Goal: Task Accomplishment & Management: Complete application form

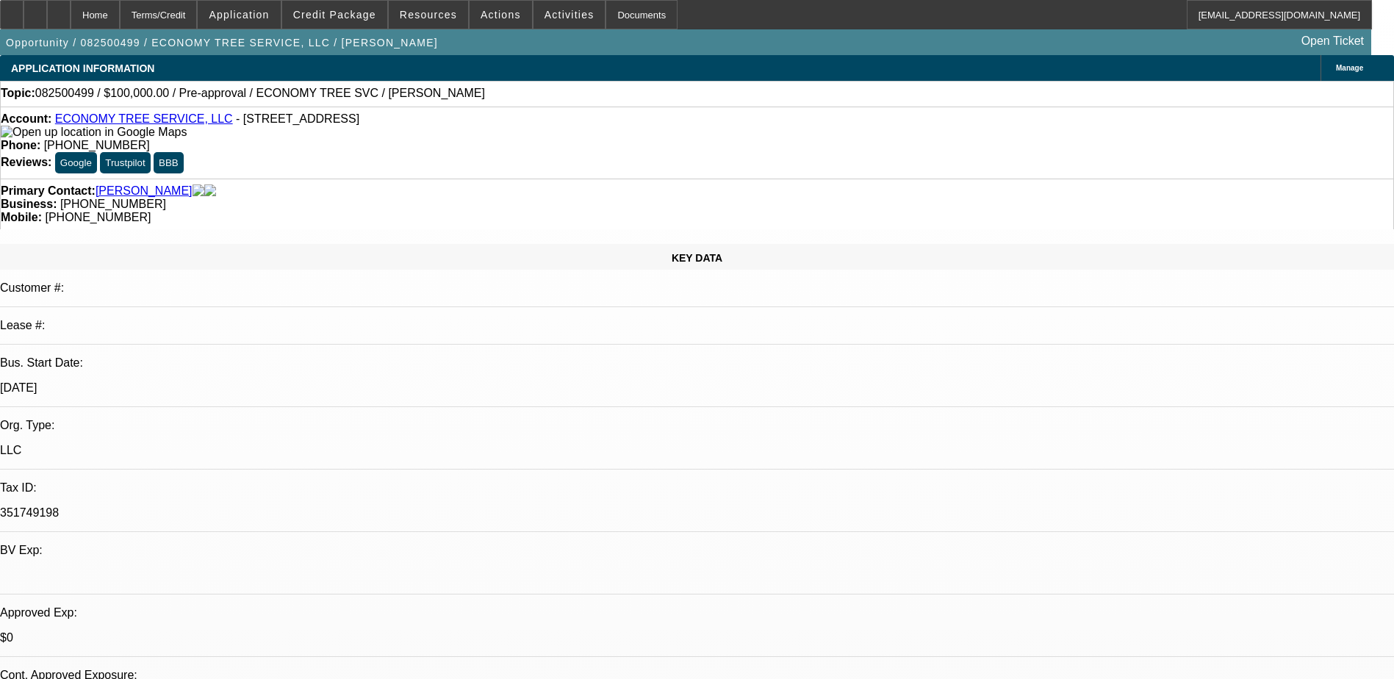
select select "0"
select select "2"
select select "0.1"
select select "4"
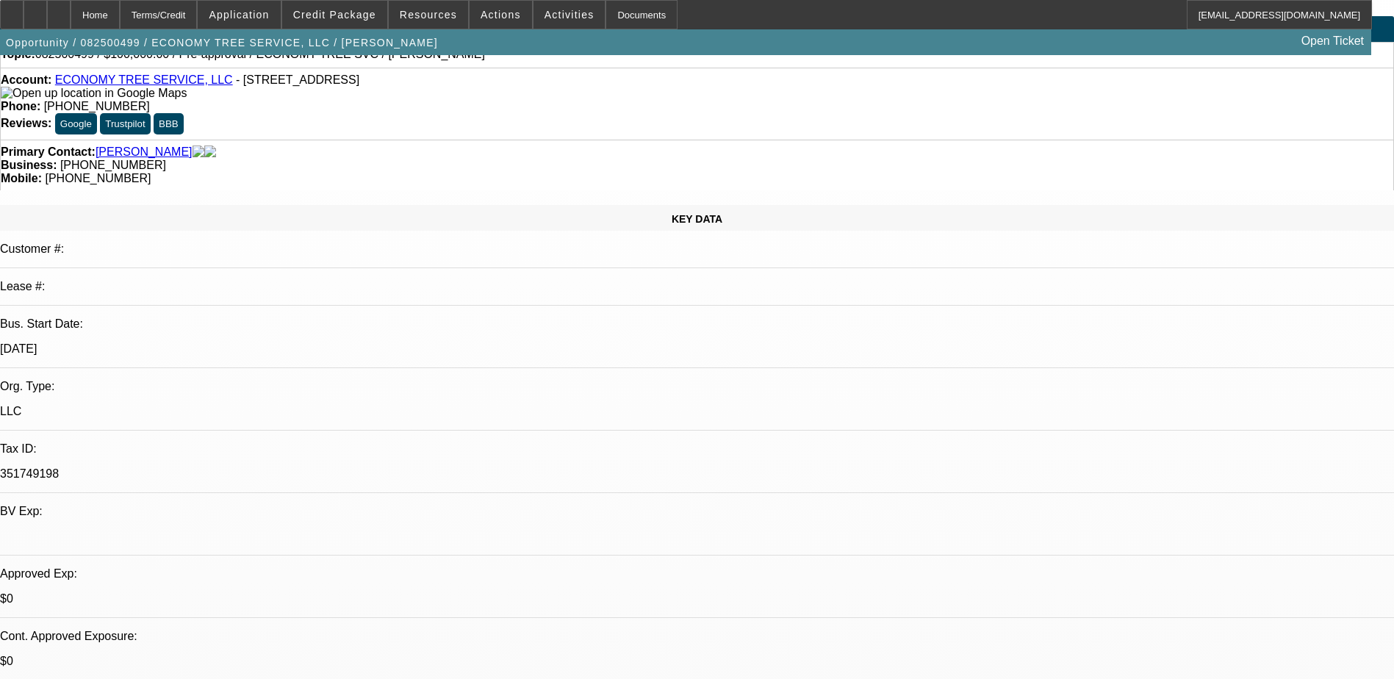
scroll to position [73, 0]
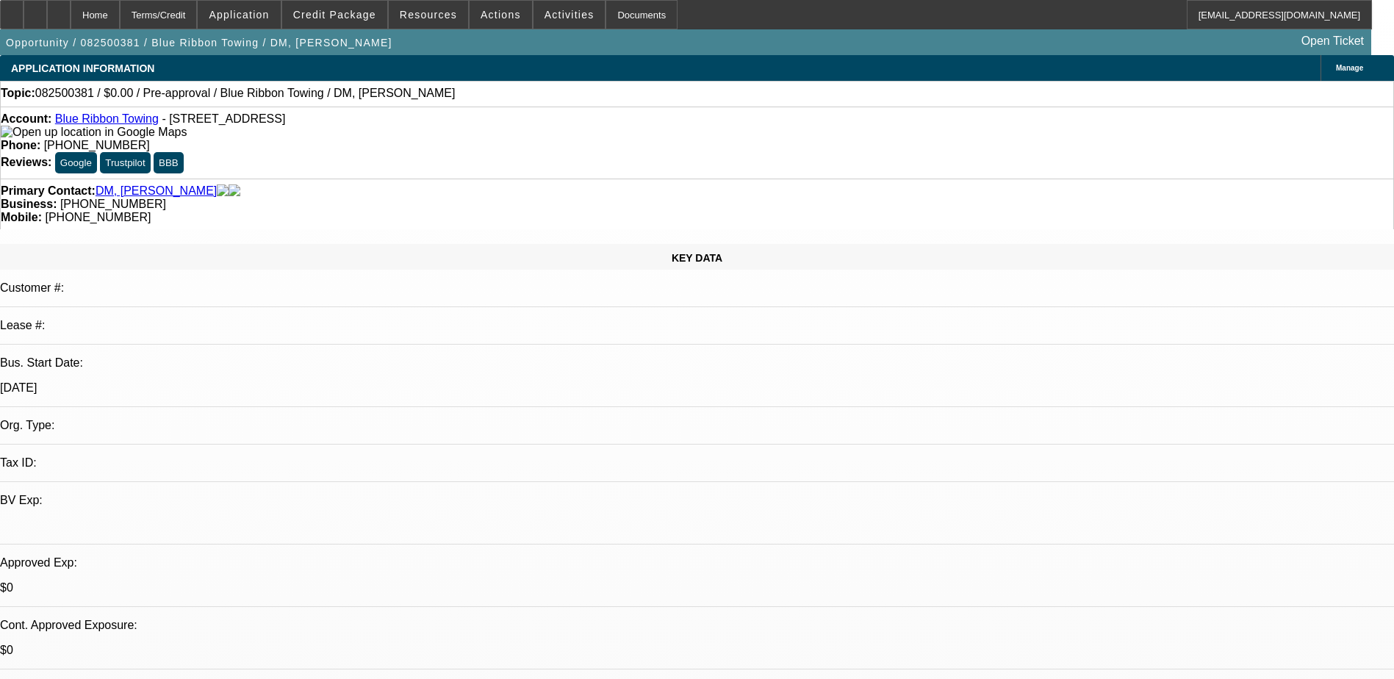
select select "0"
select select "2"
select select "0.1"
select select "4"
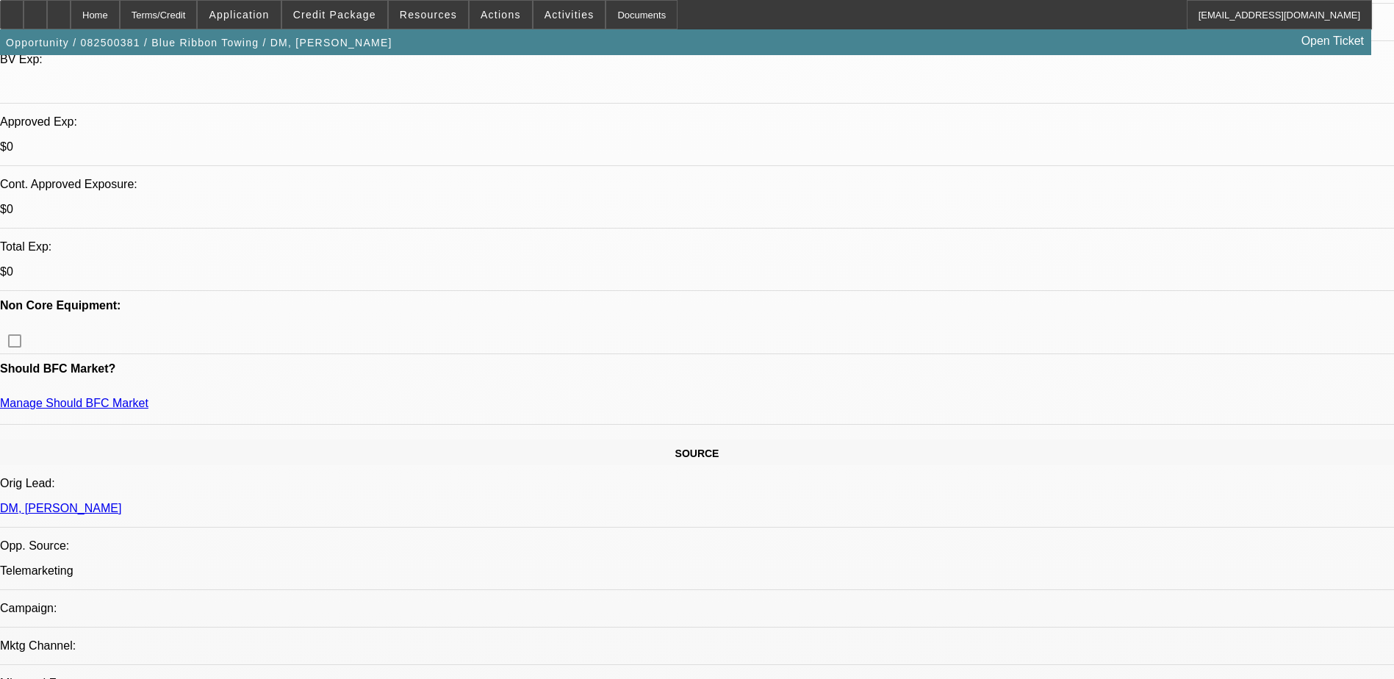
scroll to position [294, 0]
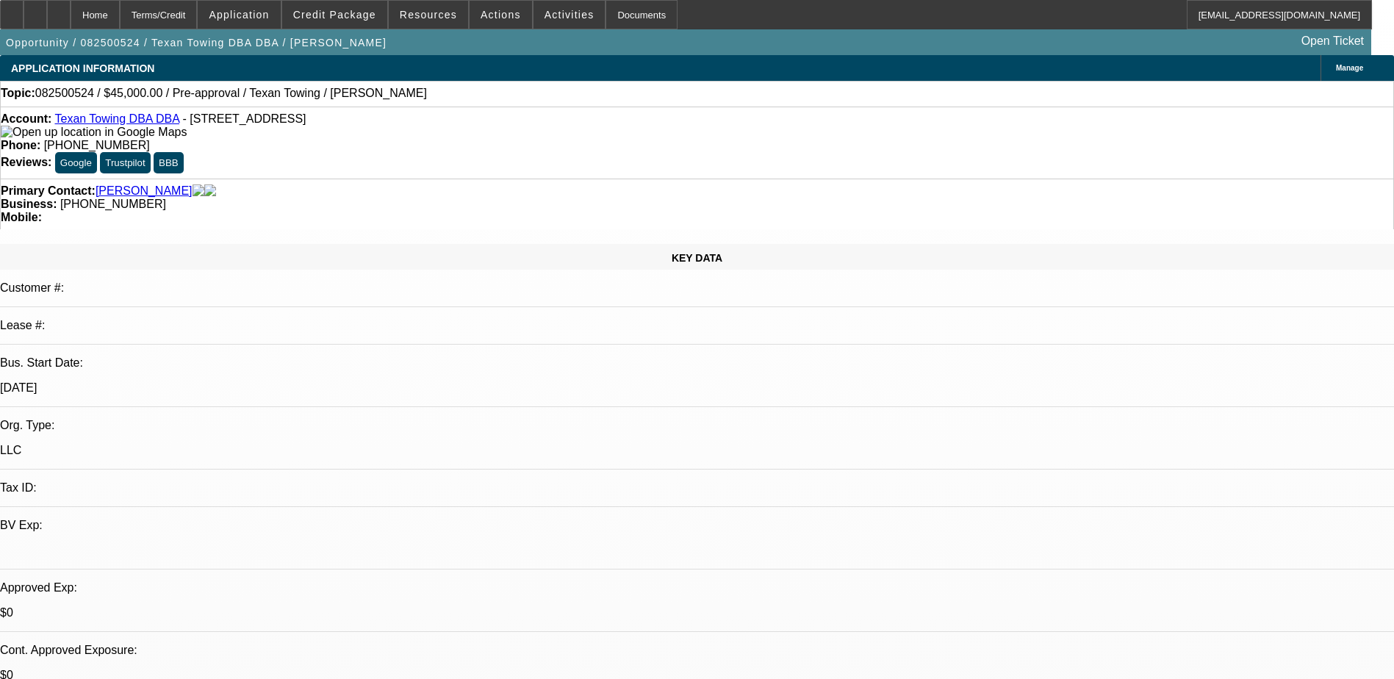
select select "0"
select select "2"
select select "0.1"
select select "4"
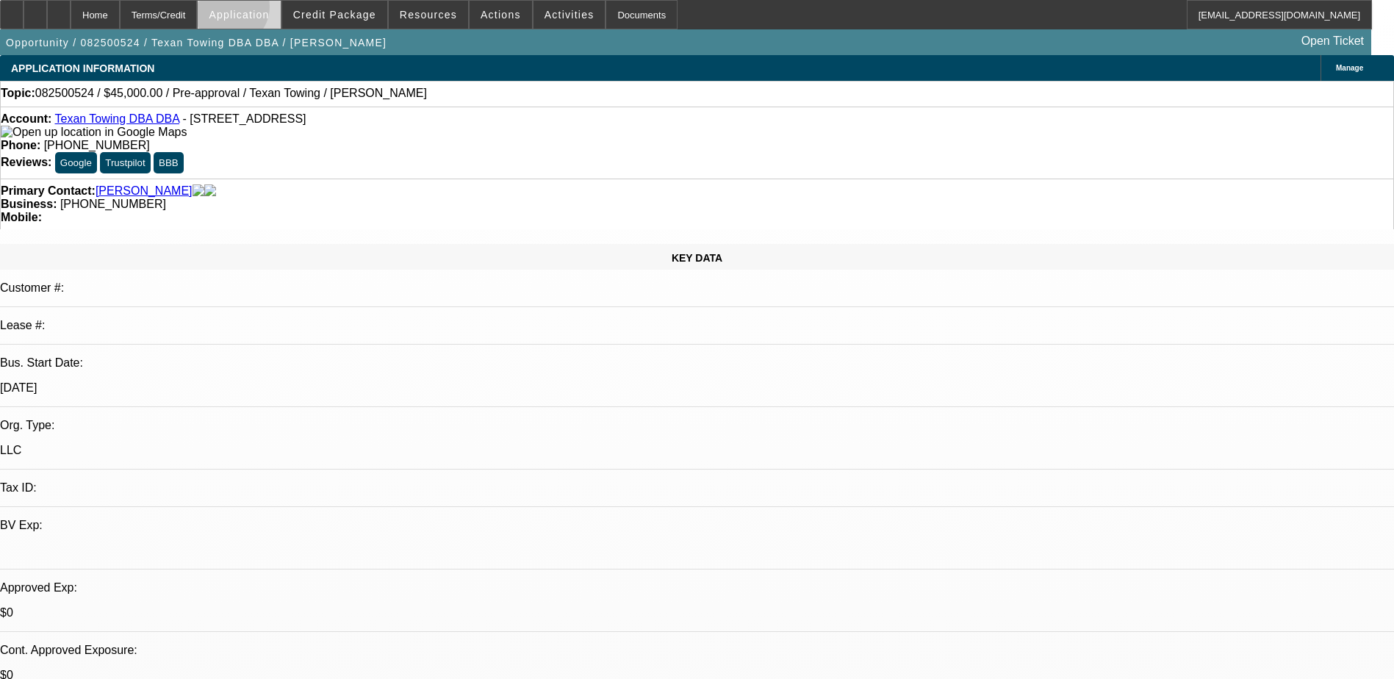
click at [265, 10] on span "Application" at bounding box center [239, 15] width 60 height 12
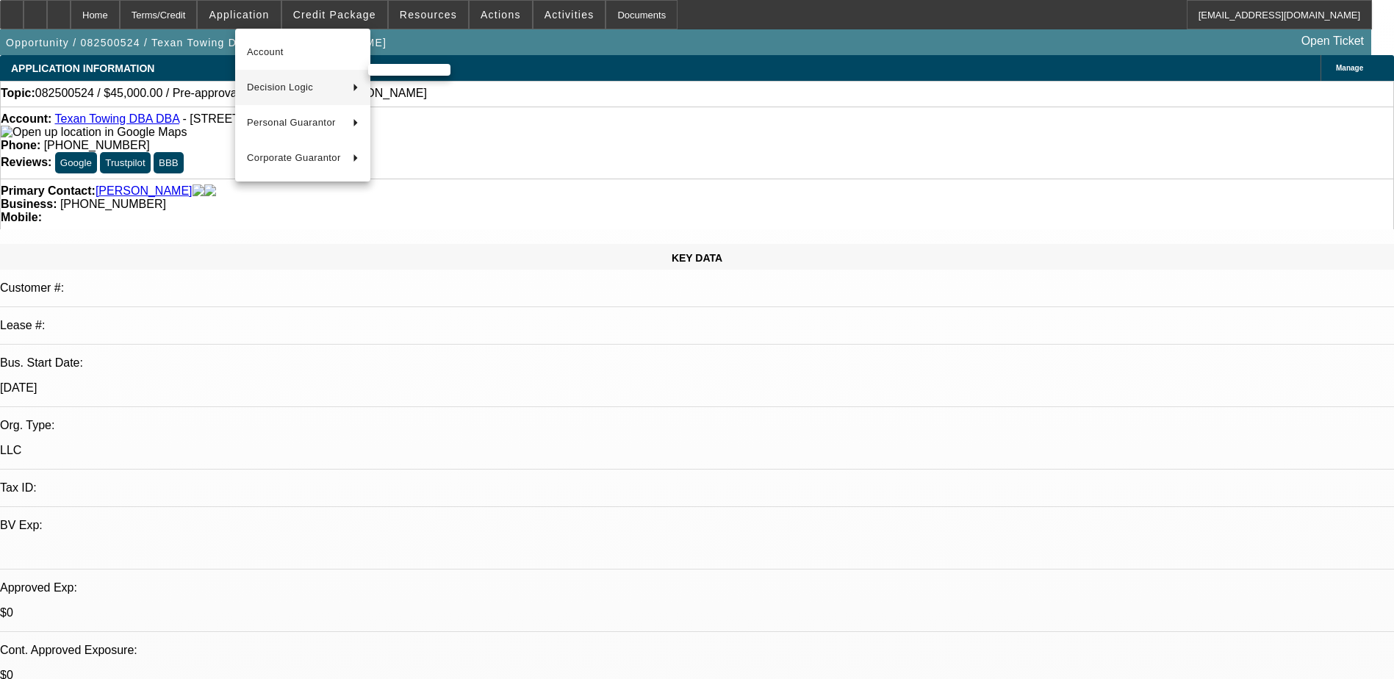
click at [287, 87] on span "Decision Logic" at bounding box center [294, 88] width 94 height 18
click at [451, 84] on span "Texan Towing (Account)" at bounding box center [434, 88] width 108 height 18
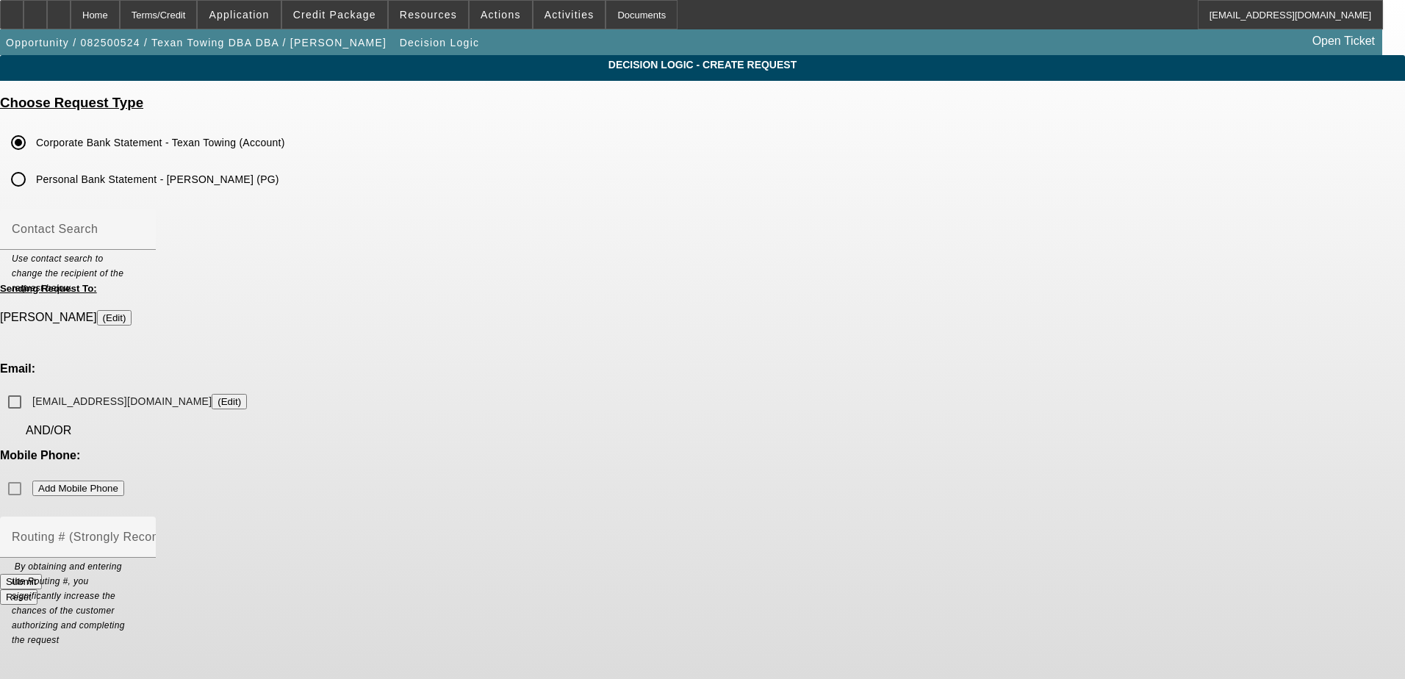
click at [33, 181] on input "Personal Bank Statement - Yaser Hamada (PG)" at bounding box center [18, 179] width 29 height 29
click at [29, 387] on input "kankonny@icloud.com (Edit)" at bounding box center [14, 401] width 29 height 29
checkbox input "true"
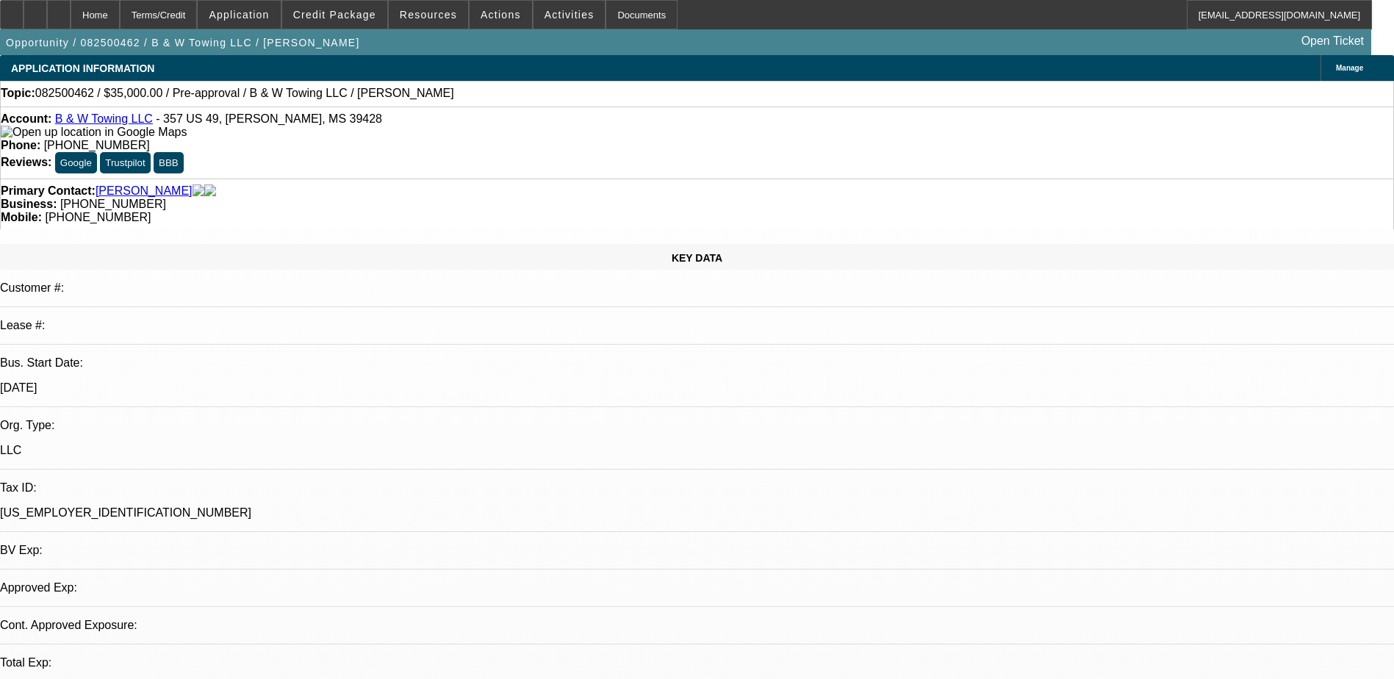
select select "0"
select select "2"
select select "0.1"
select select "4"
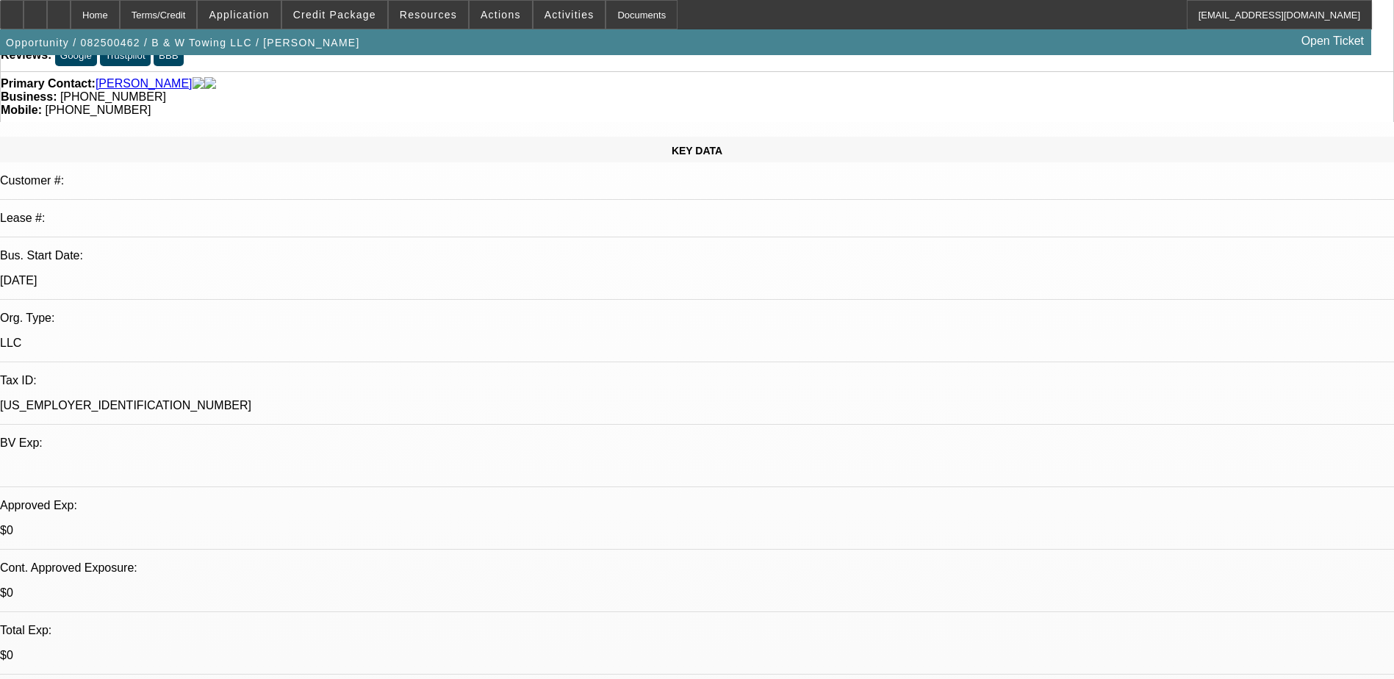
scroll to position [220, 0]
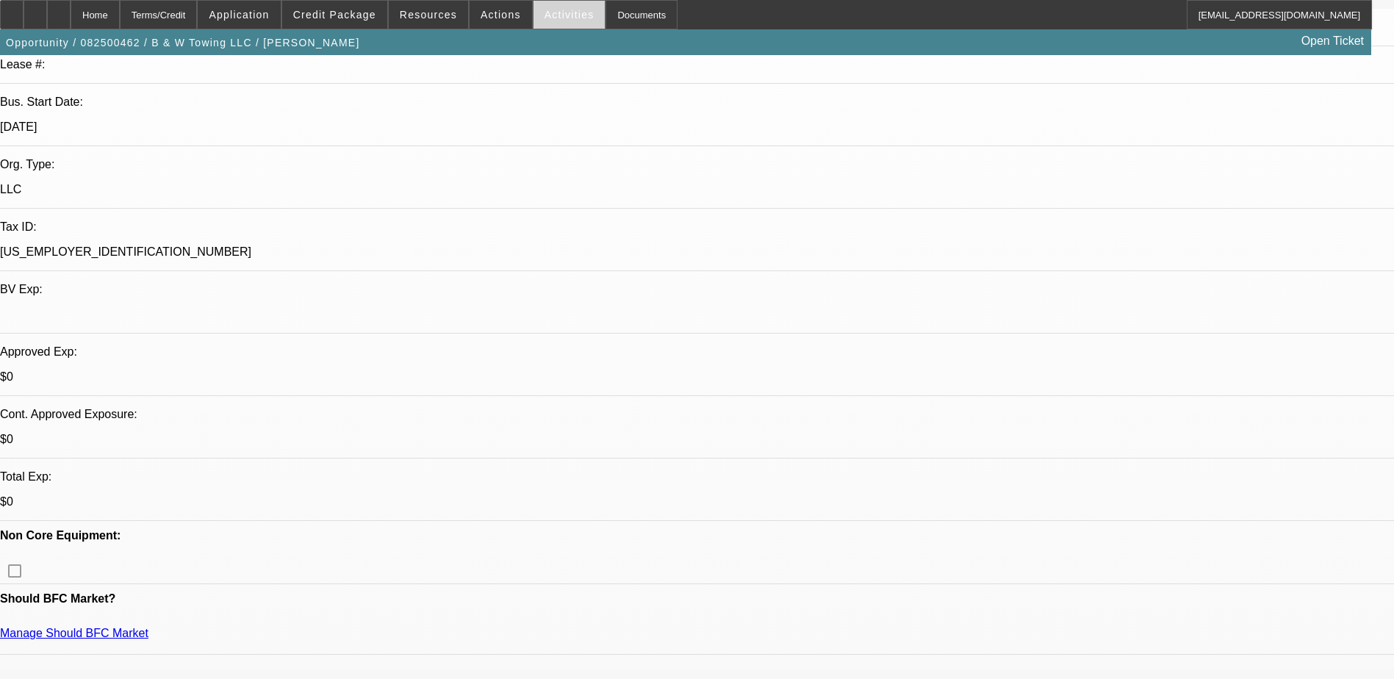
scroll to position [73, 0]
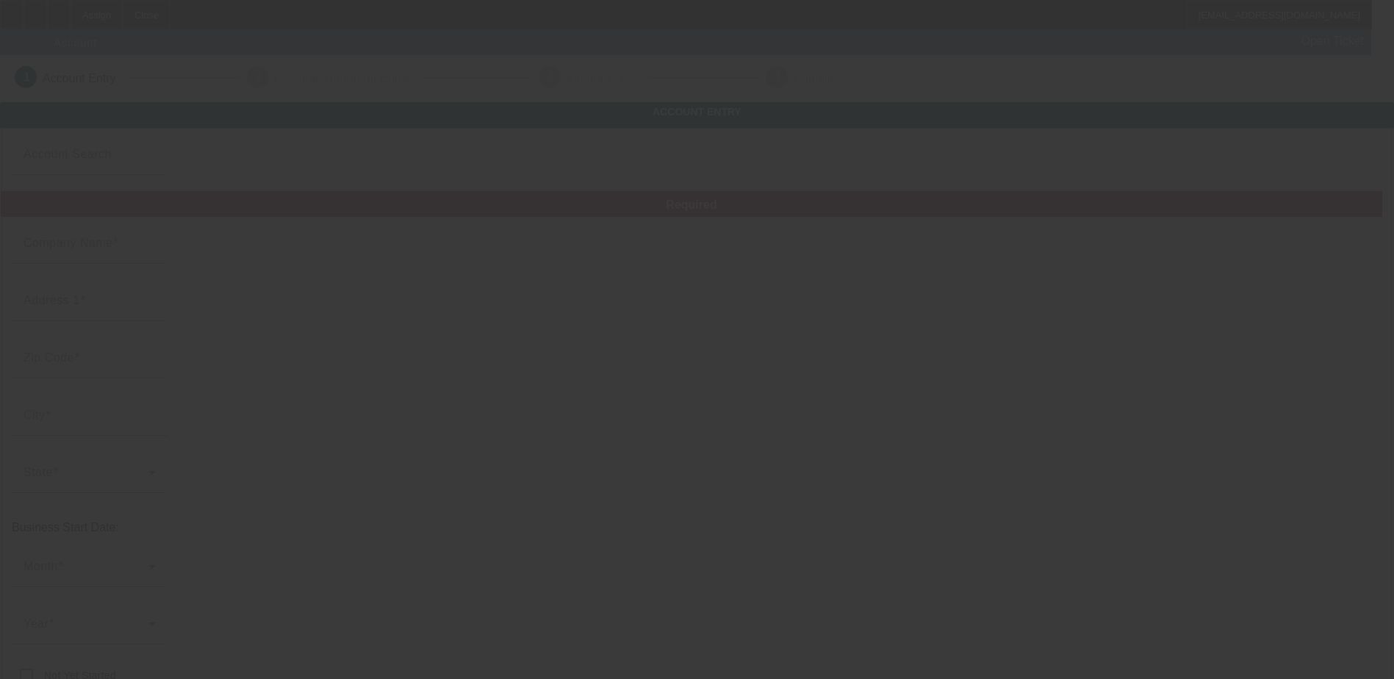
type input "B & W Towing LLC"
type input "357 US 49"
type input "39428"
type input "[PERSON_NAME]"
type input "[PHONE_NUMBER]"
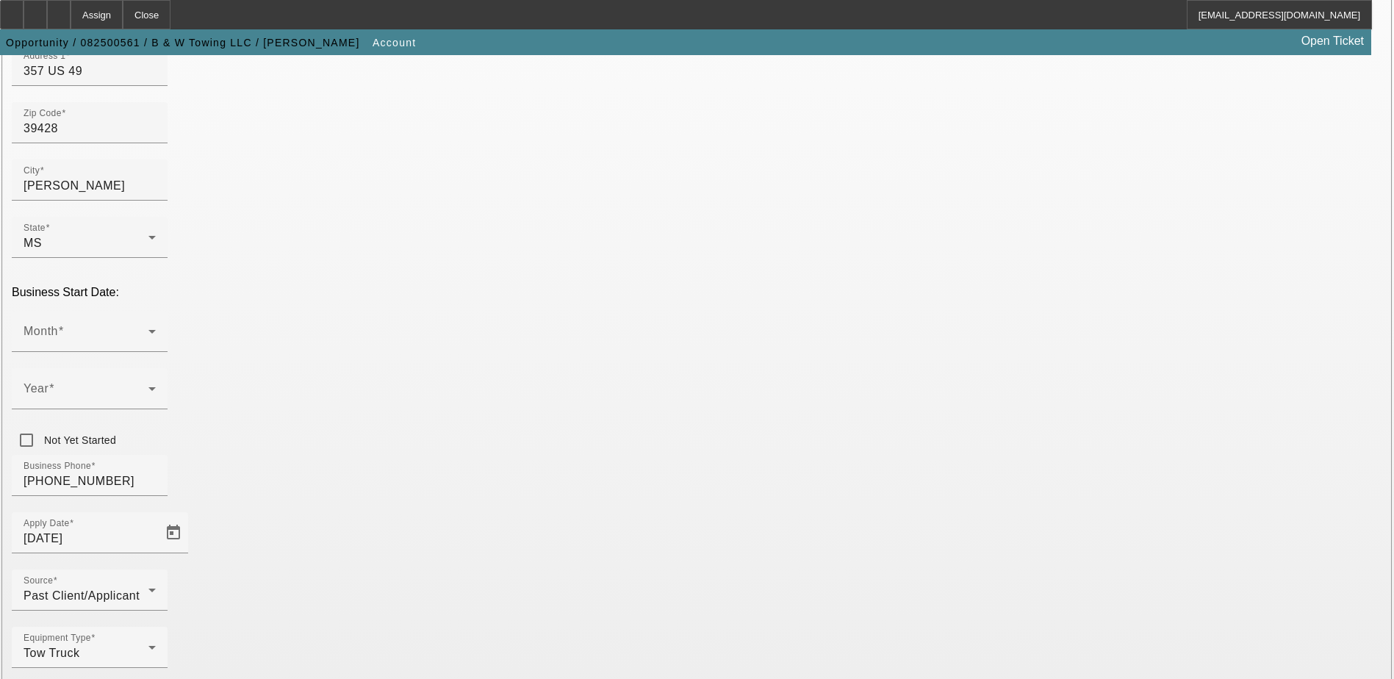
scroll to position [248, 0]
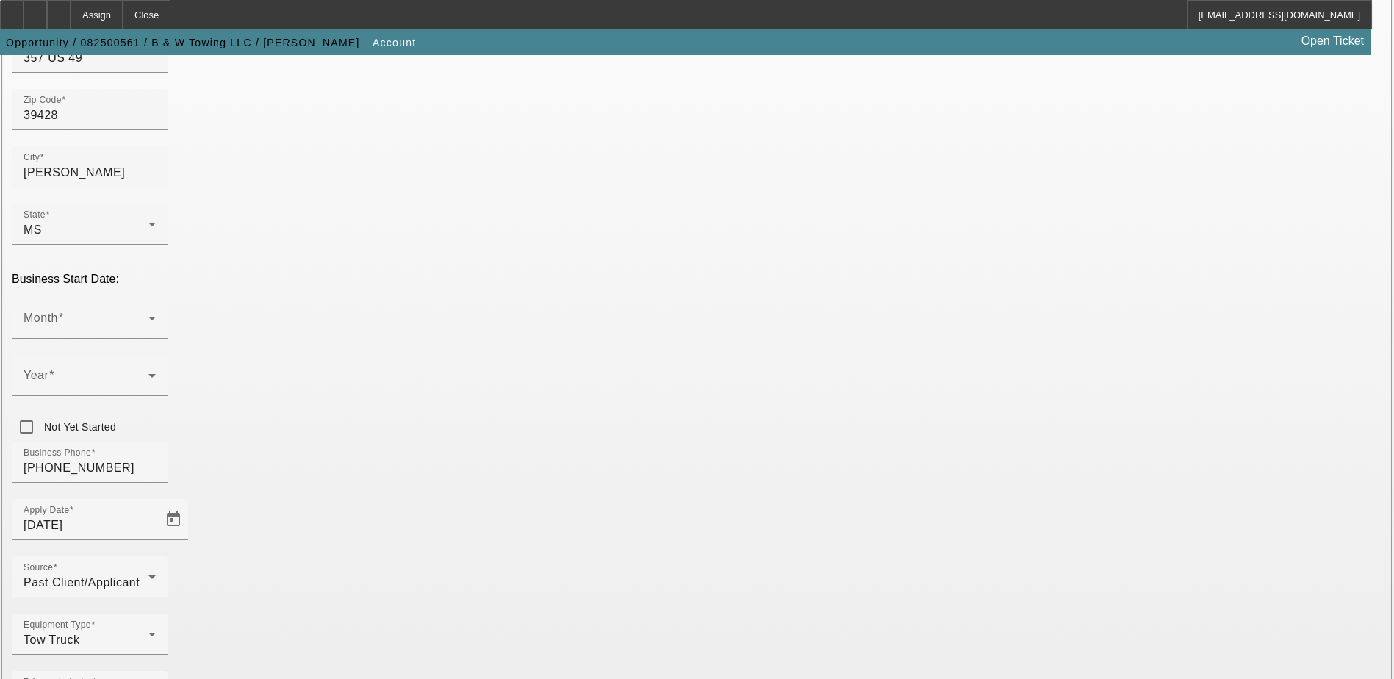
click at [148, 315] on span at bounding box center [86, 324] width 125 height 18
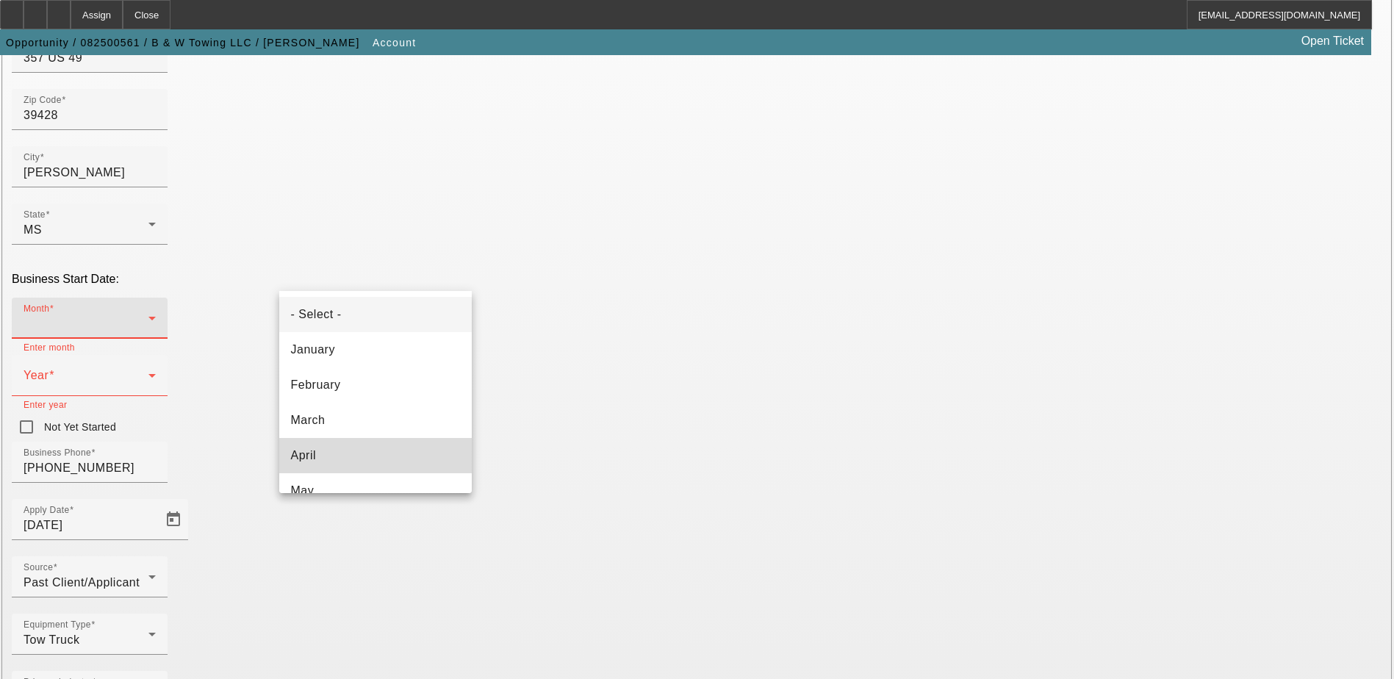
click at [392, 453] on mat-option "April" at bounding box center [375, 455] width 192 height 35
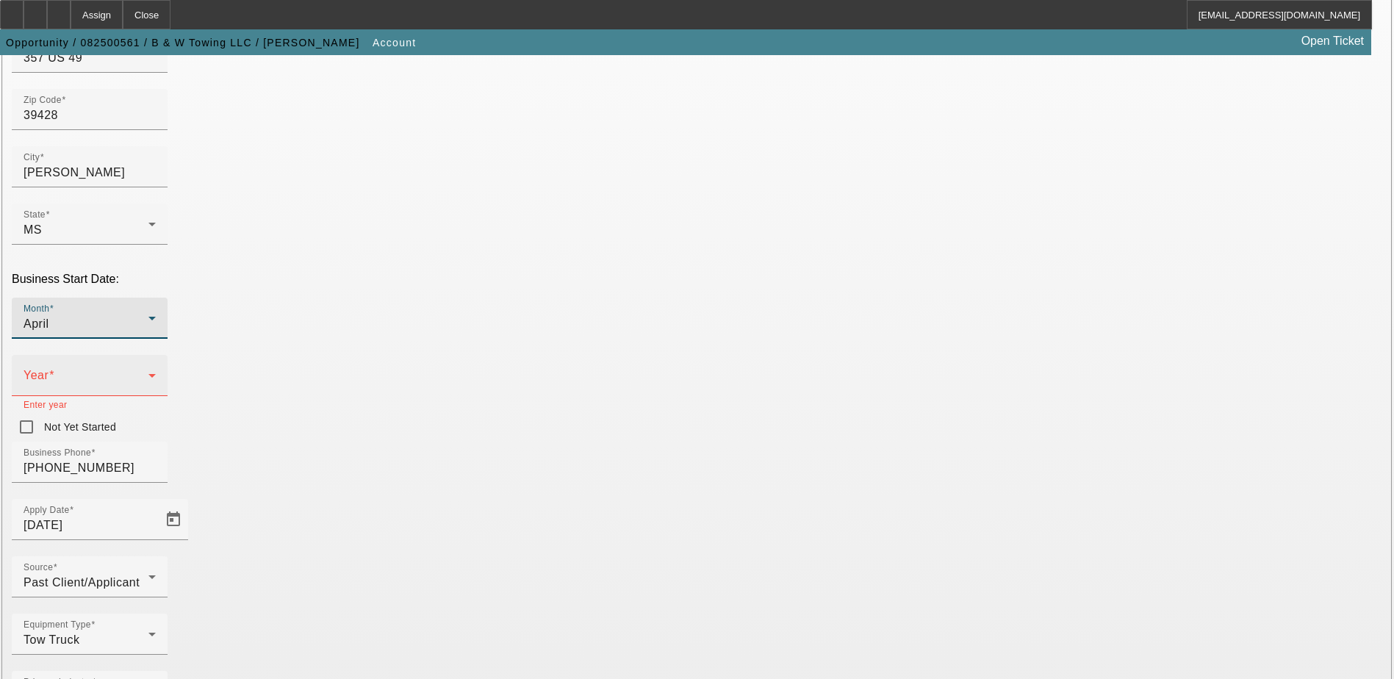
click at [148, 372] on span at bounding box center [86, 381] width 125 height 18
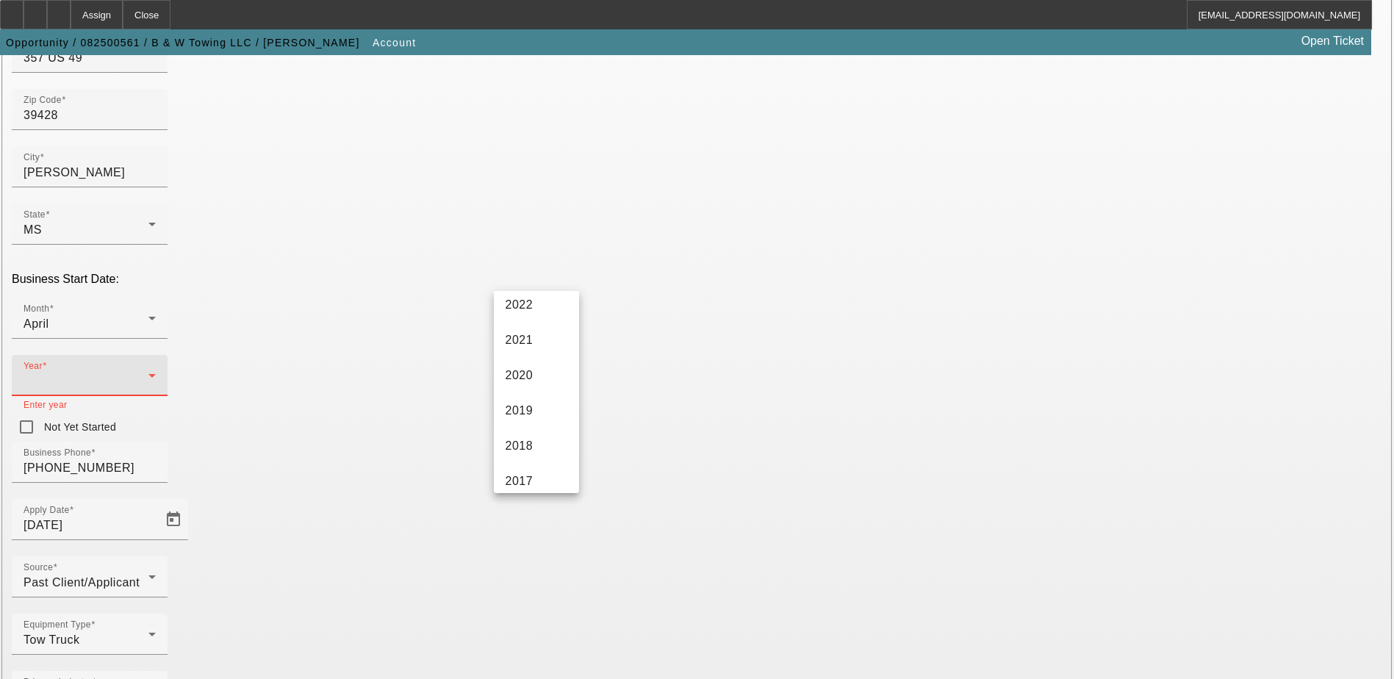
scroll to position [220, 0]
click at [529, 445] on span "2018" at bounding box center [519, 447] width 28 height 18
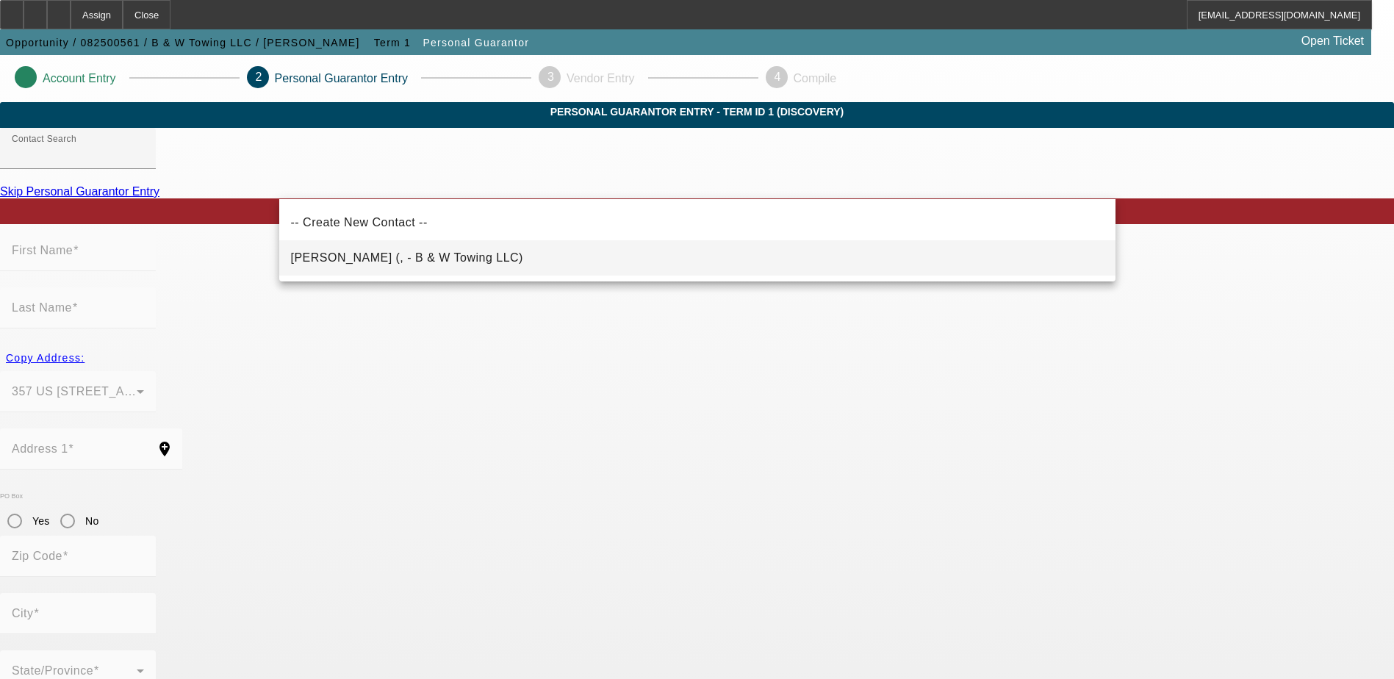
click at [469, 251] on mat-option "Prewitt, Charles (, - B & W Towing LLC)" at bounding box center [697, 257] width 836 height 35
type input "Prewitt, Charles (, - B & W Towing LLC)"
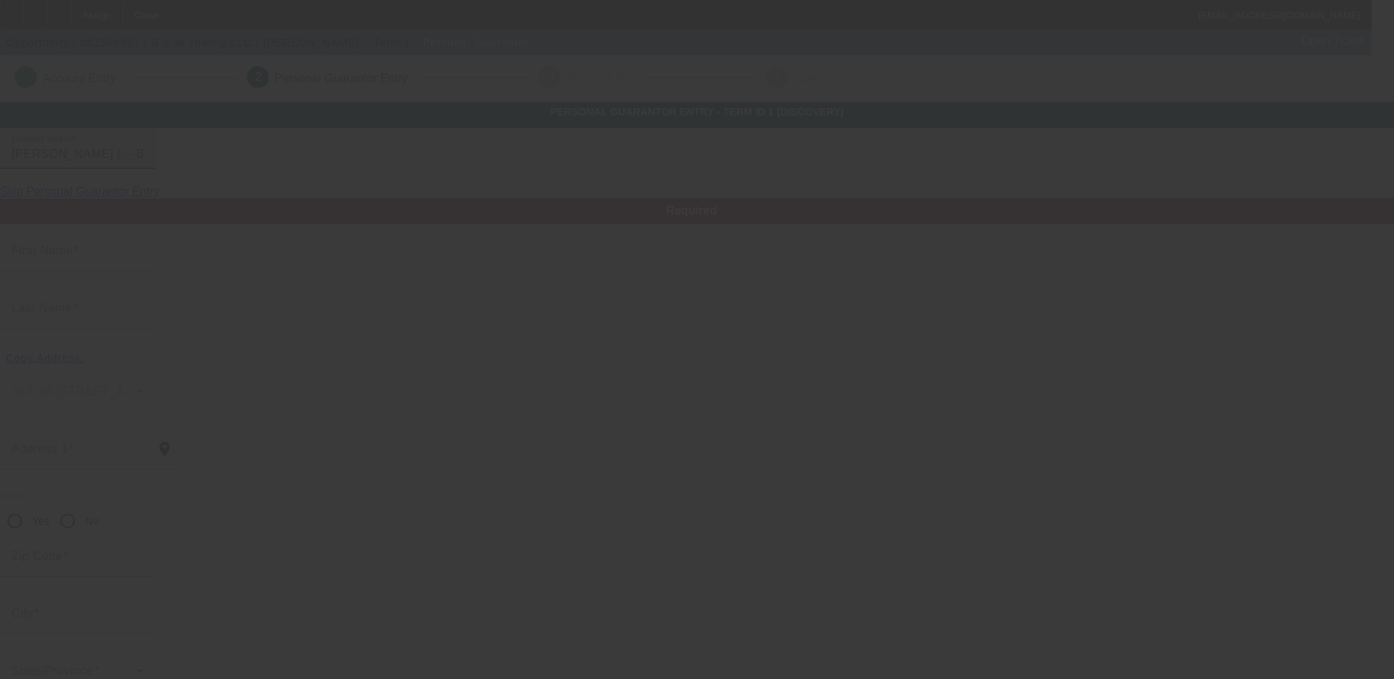
type input "Charles"
type input "Prewitt"
radio input "true"
type input "[PHONE_NUMBER]"
type input "[EMAIL_ADDRESS][DOMAIN_NAME]"
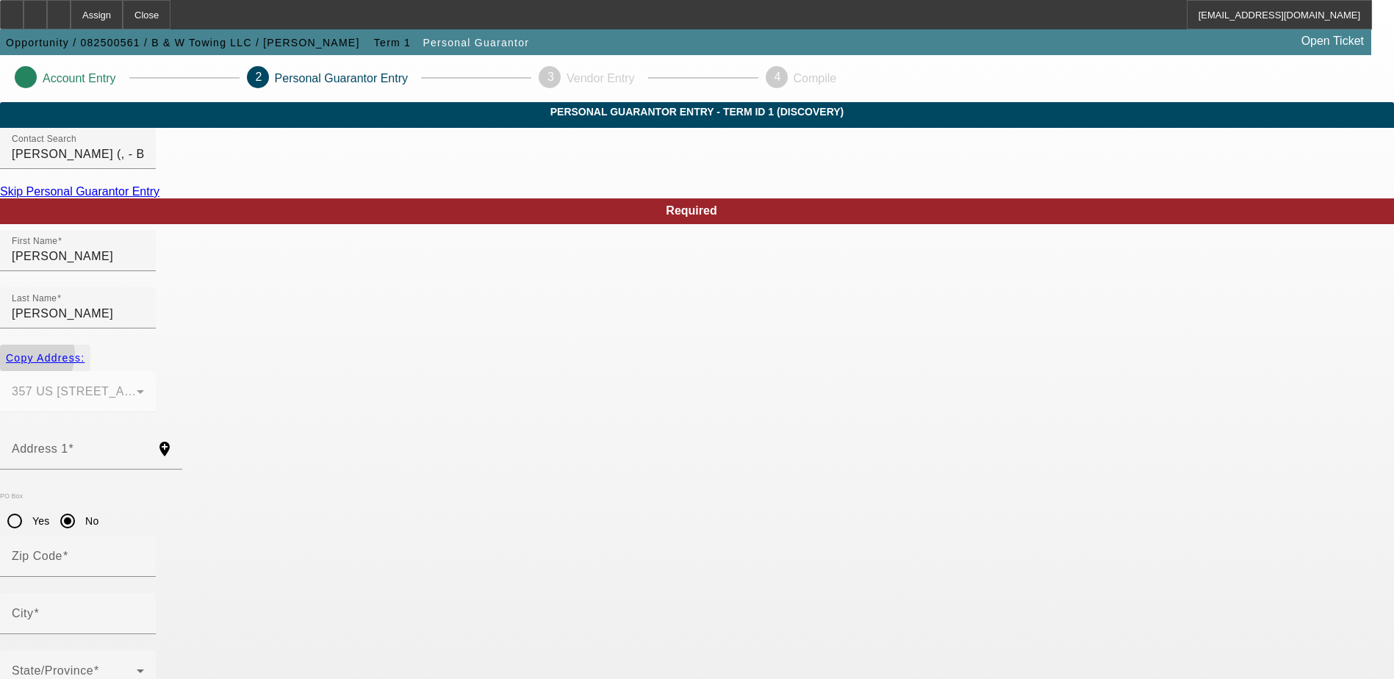
click at [84, 352] on span "Copy Address:" at bounding box center [45, 358] width 79 height 12
type input "357 US 49"
radio input "false"
type input "39428"
type input "Collins"
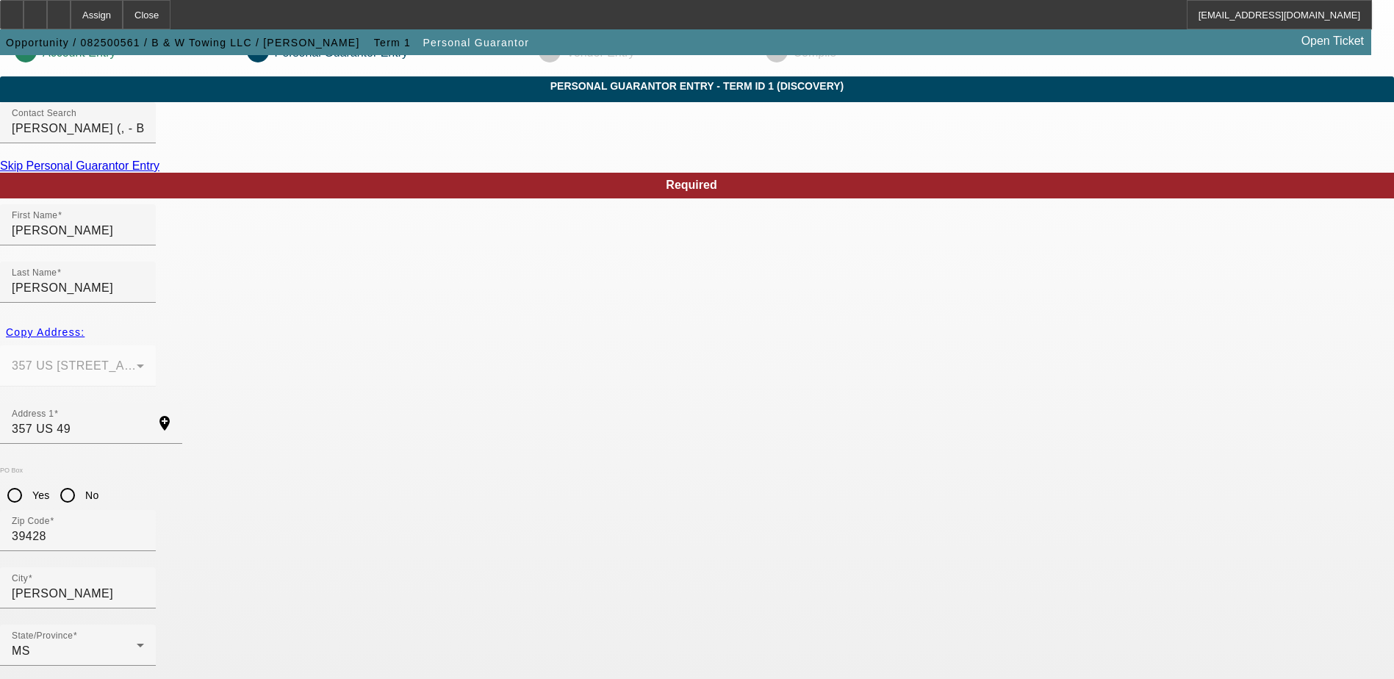
scroll to position [40, 0]
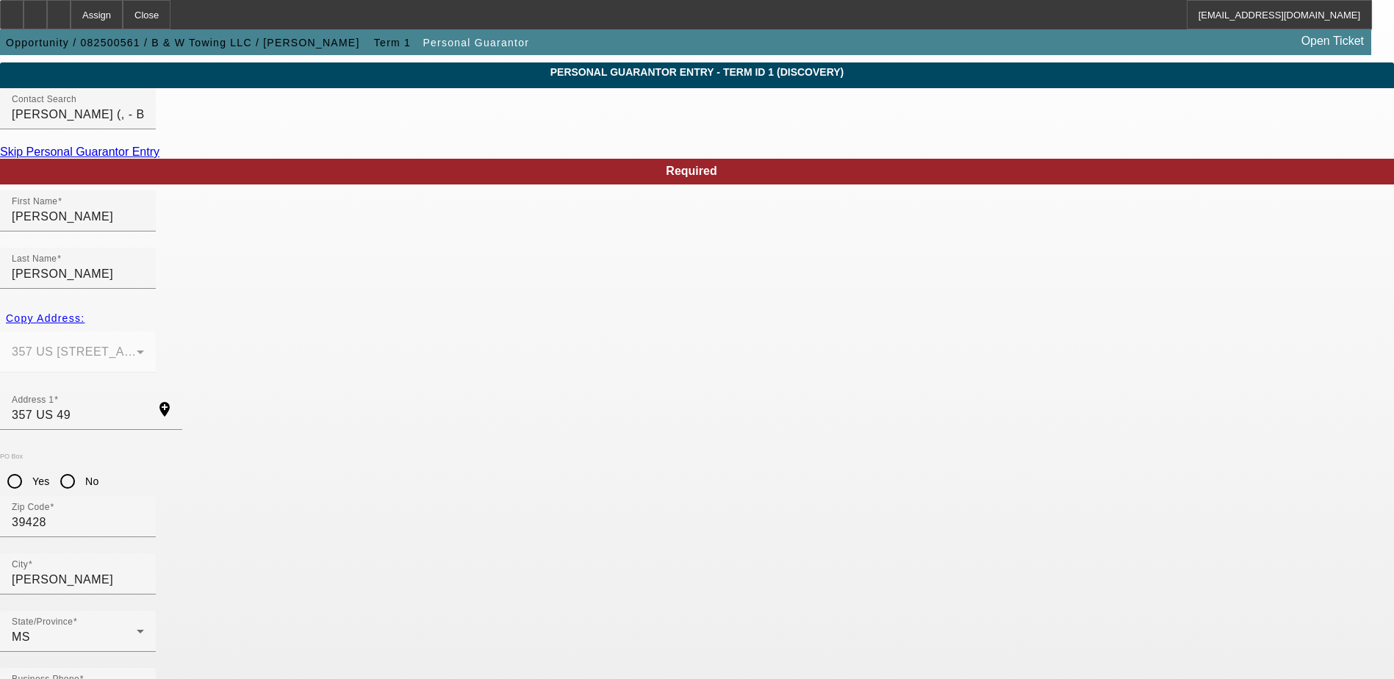
type input "000-00-0000"
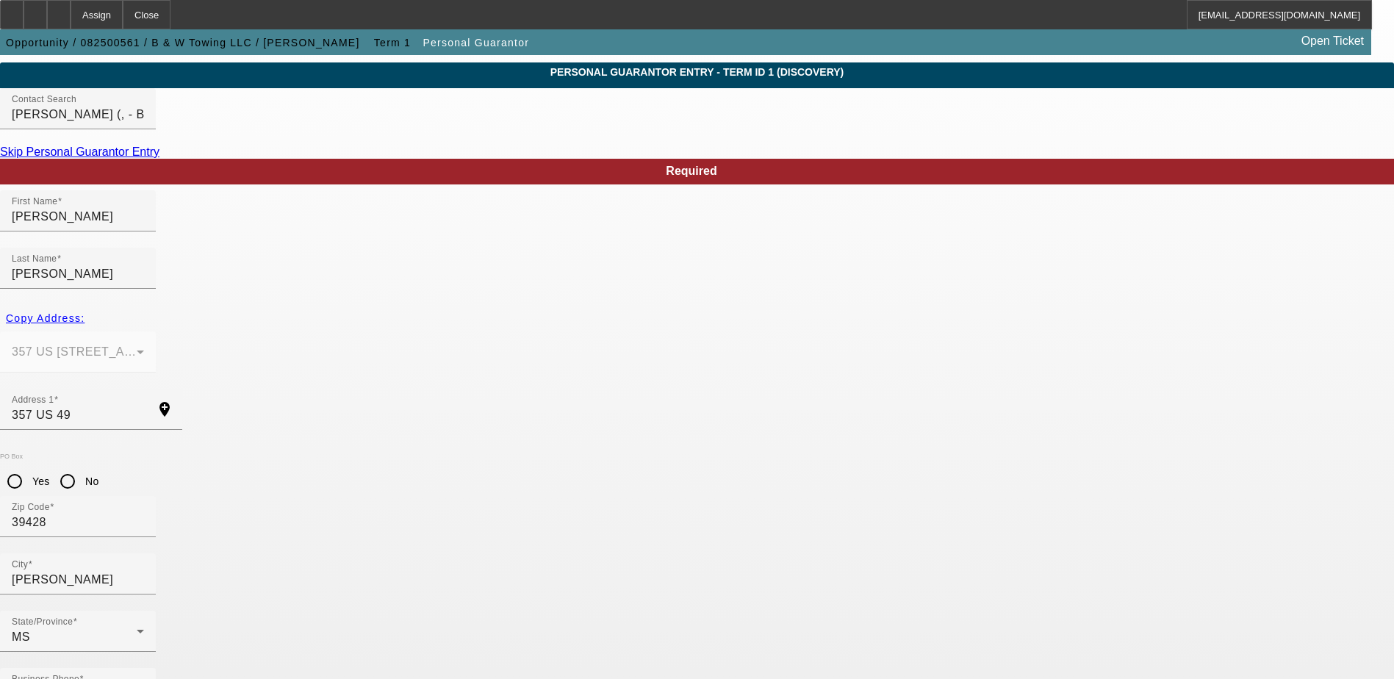
type input "50"
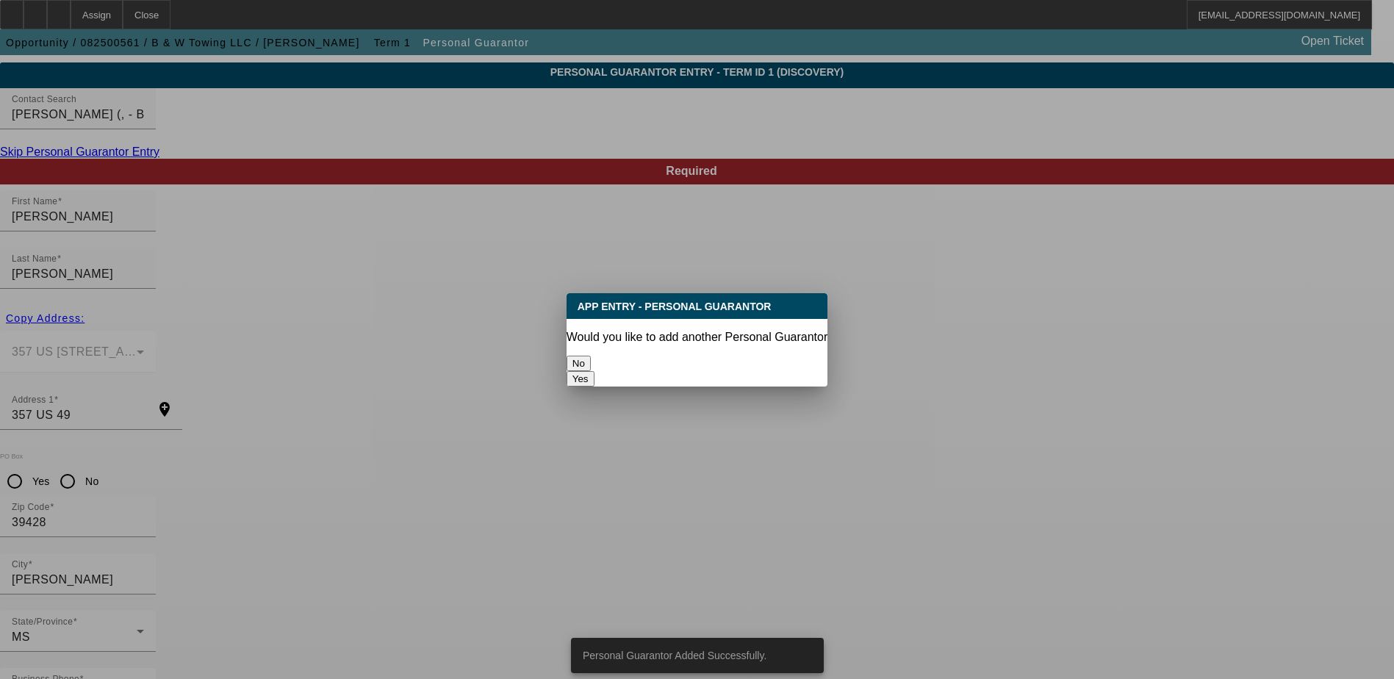
scroll to position [0, 0]
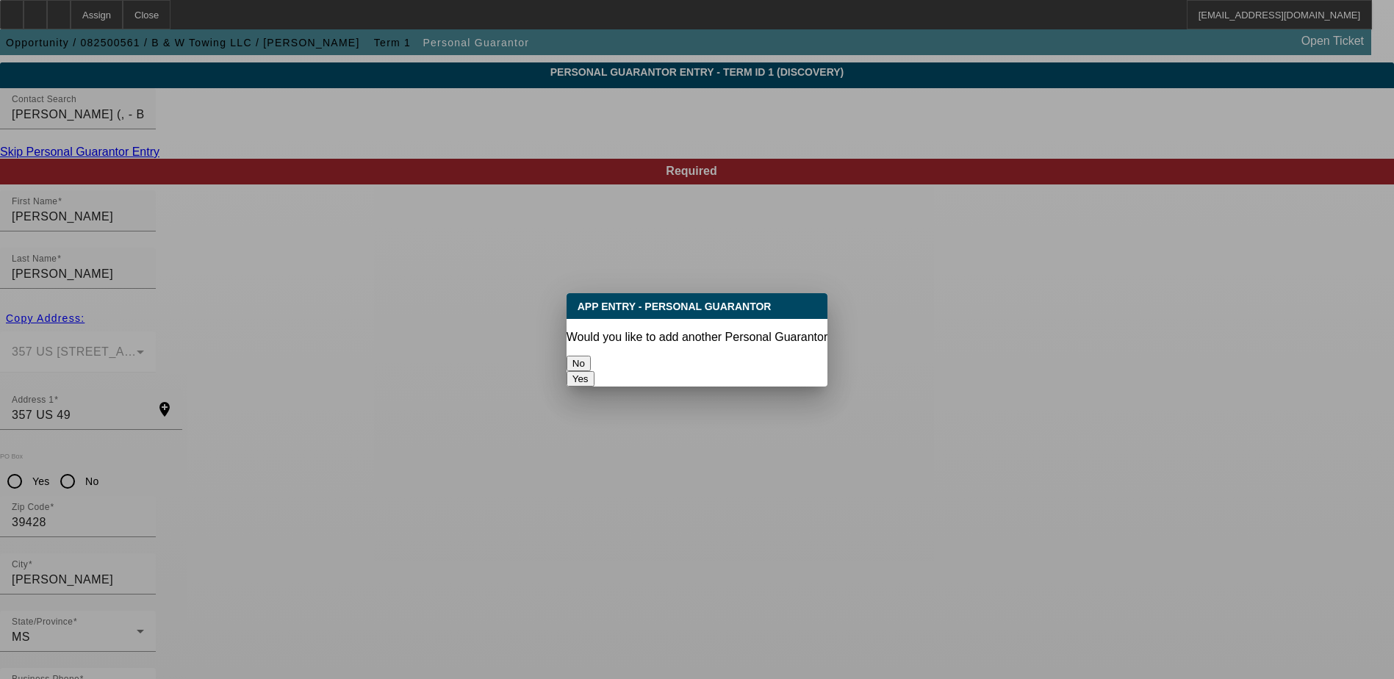
click at [591, 356] on button "No" at bounding box center [578, 363] width 24 height 15
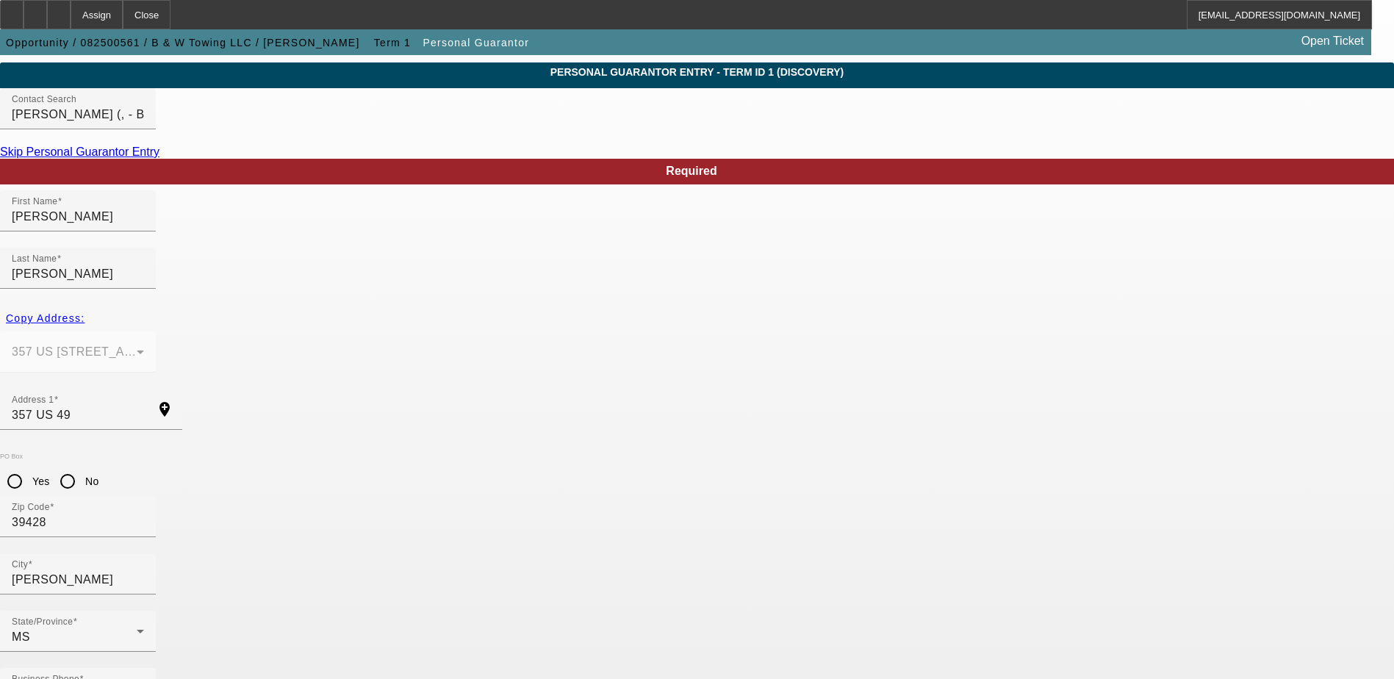
scroll to position [40, 0]
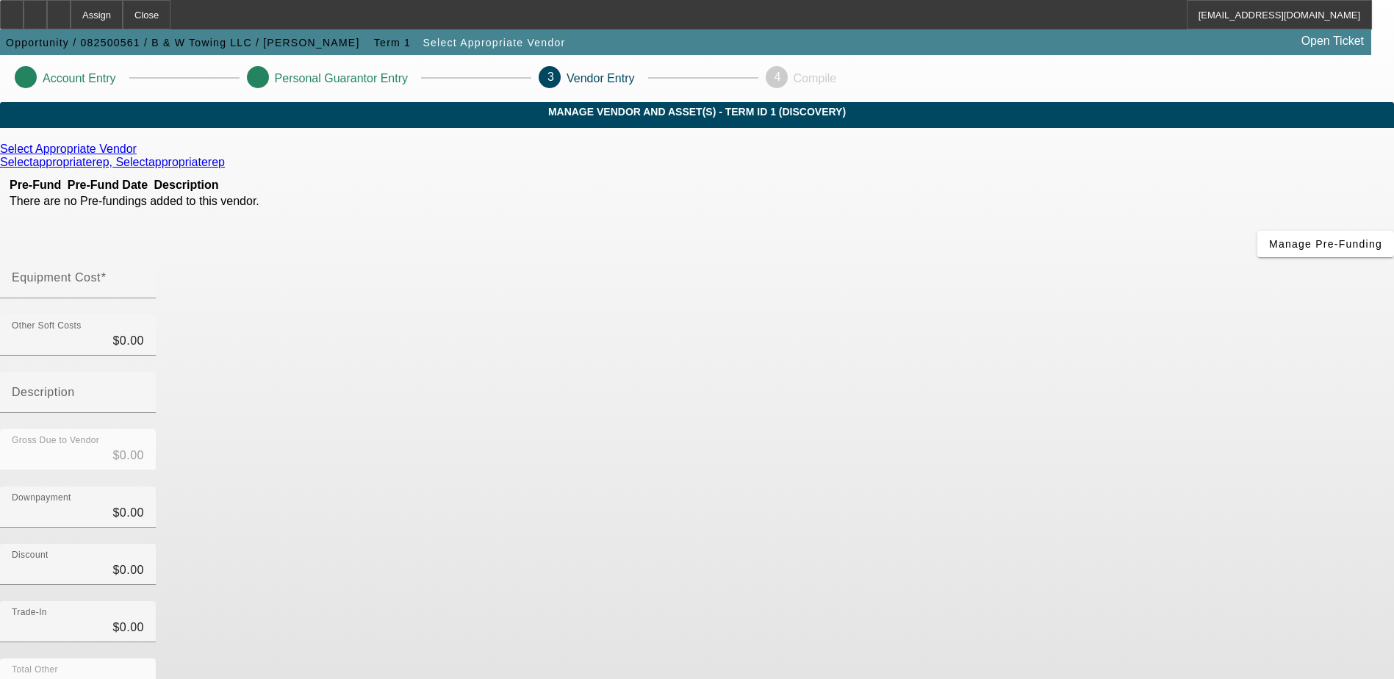
click at [140, 155] on icon at bounding box center [140, 149] width 0 height 12
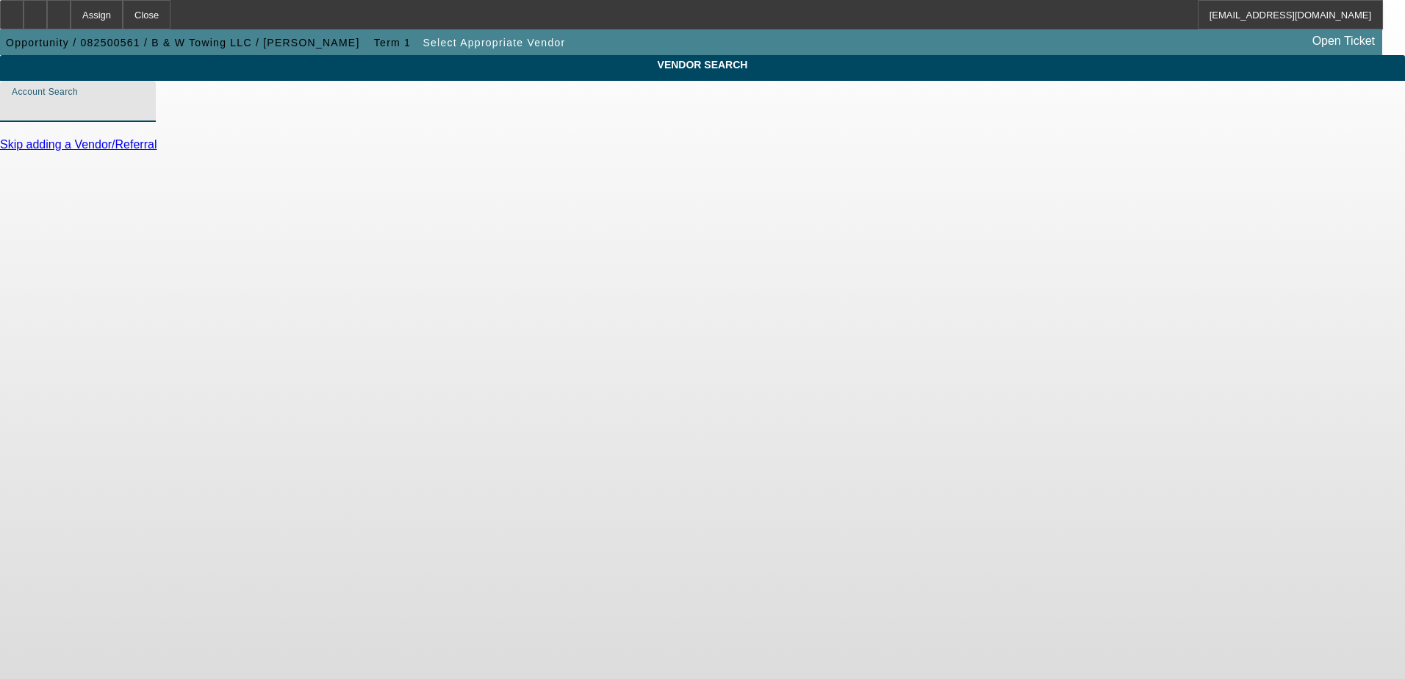
click at [144, 116] on input "Account Search" at bounding box center [78, 107] width 132 height 18
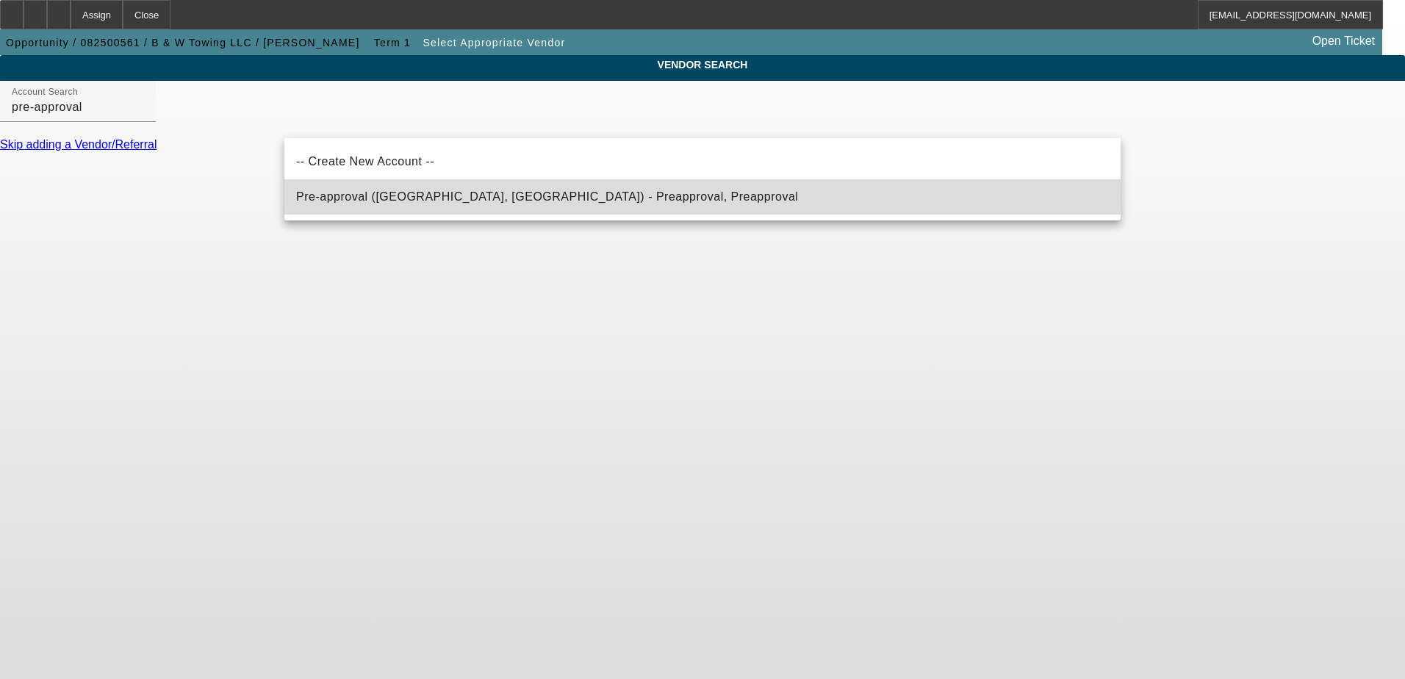
click at [351, 196] on span "Pre-approval (Northbrook, IL) - Preapproval, Preapproval" at bounding box center [547, 196] width 502 height 12
type input "Pre-approval (Northbrook, IL) - Preapproval, Preapproval"
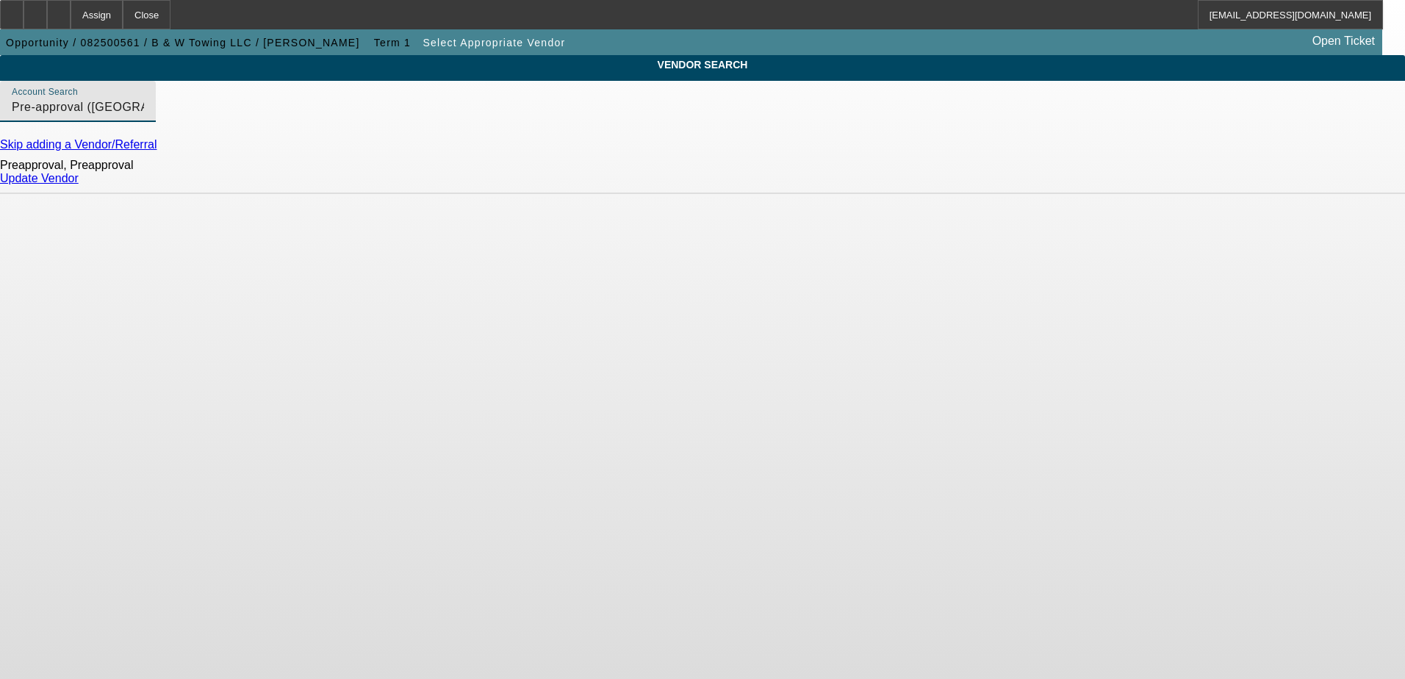
click at [79, 184] on link "Update Vendor" at bounding box center [39, 178] width 79 height 12
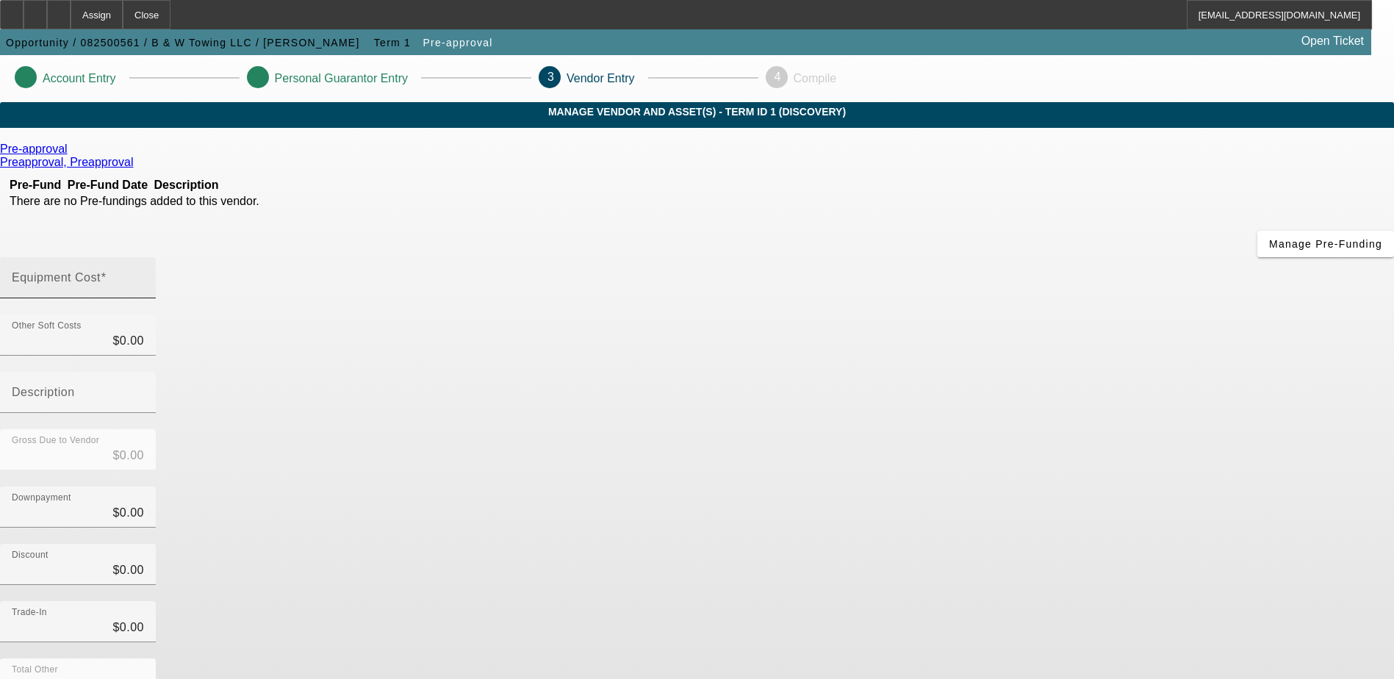
click at [101, 271] on mat-label "Equipment Cost" at bounding box center [56, 277] width 89 height 12
click at [144, 275] on input "Equipment Cost" at bounding box center [78, 284] width 132 height 18
type input "$0.00"
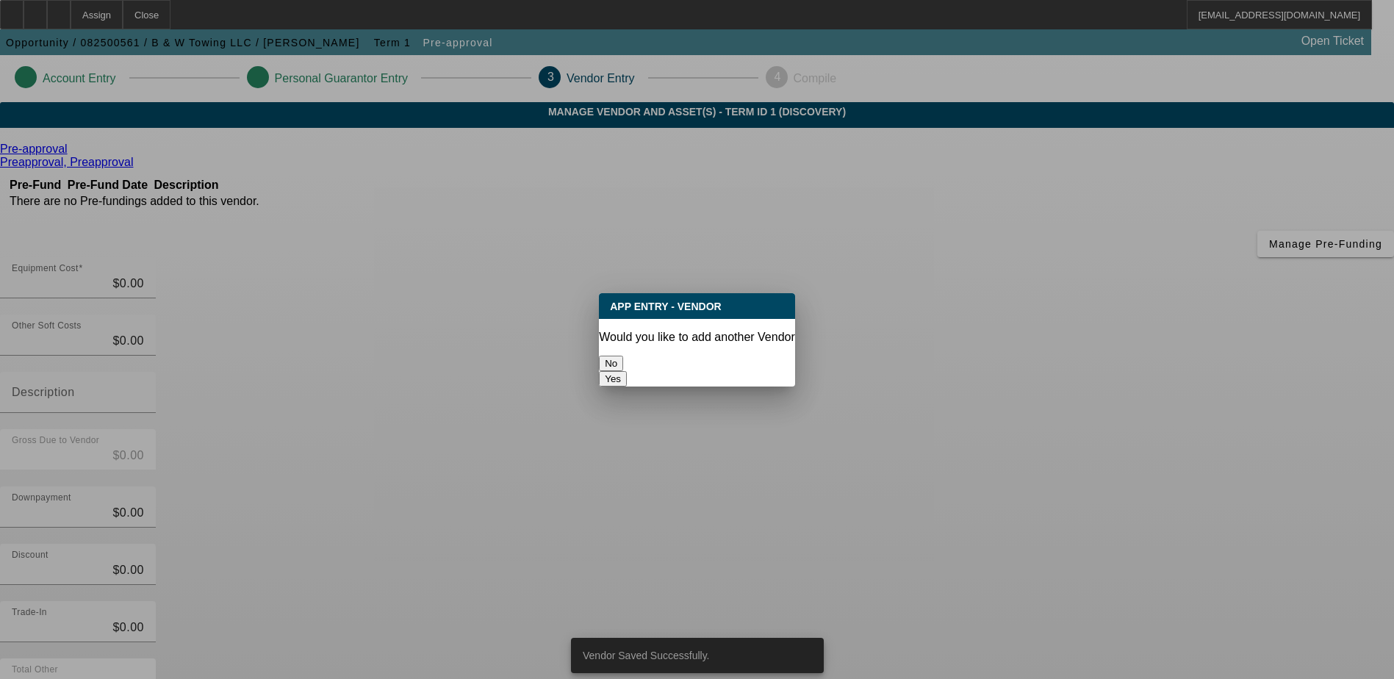
click at [623, 356] on button "No" at bounding box center [611, 363] width 24 height 15
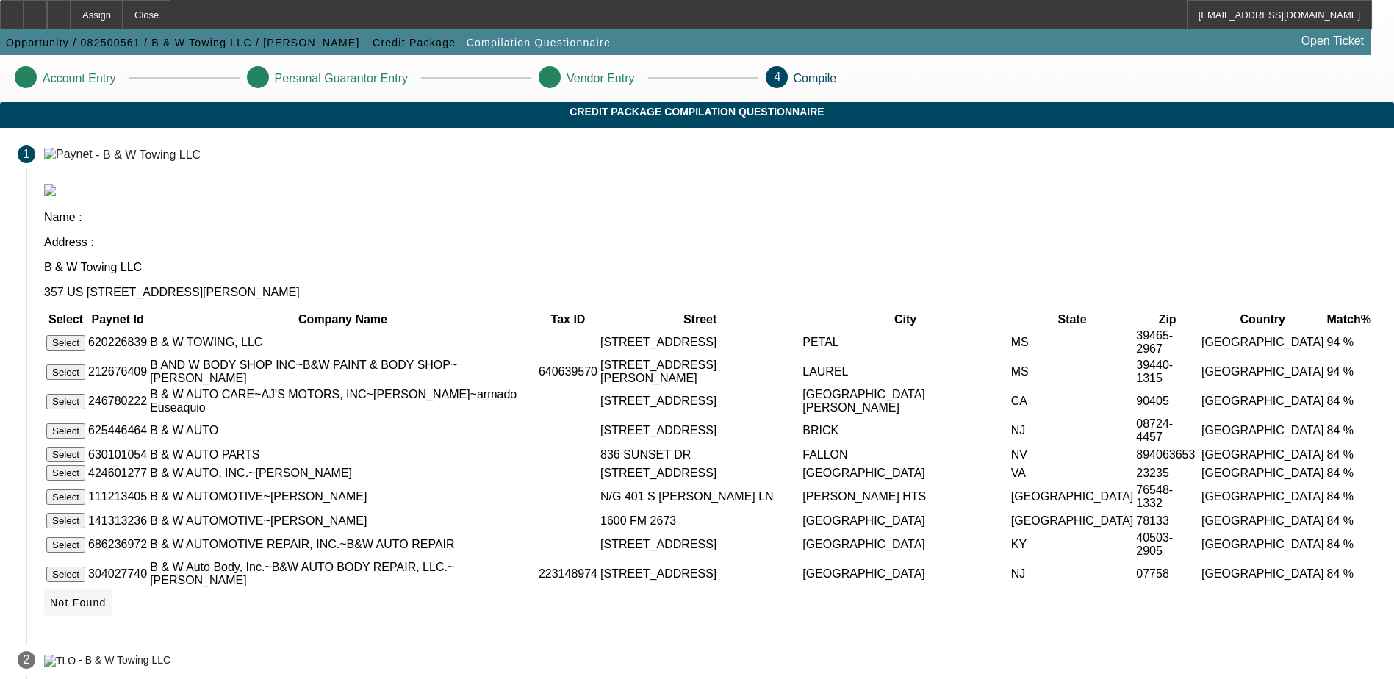
click at [107, 605] on span "Not Found" at bounding box center [78, 603] width 57 height 12
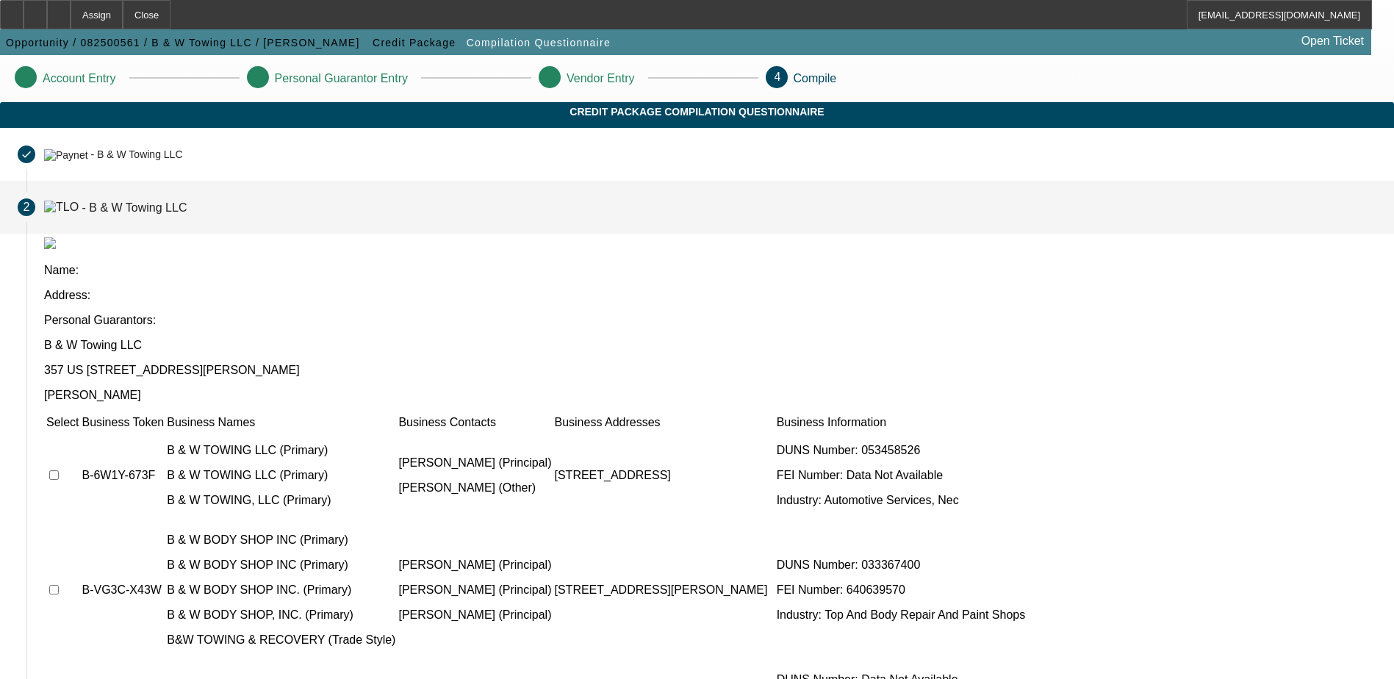
scroll to position [4, 0]
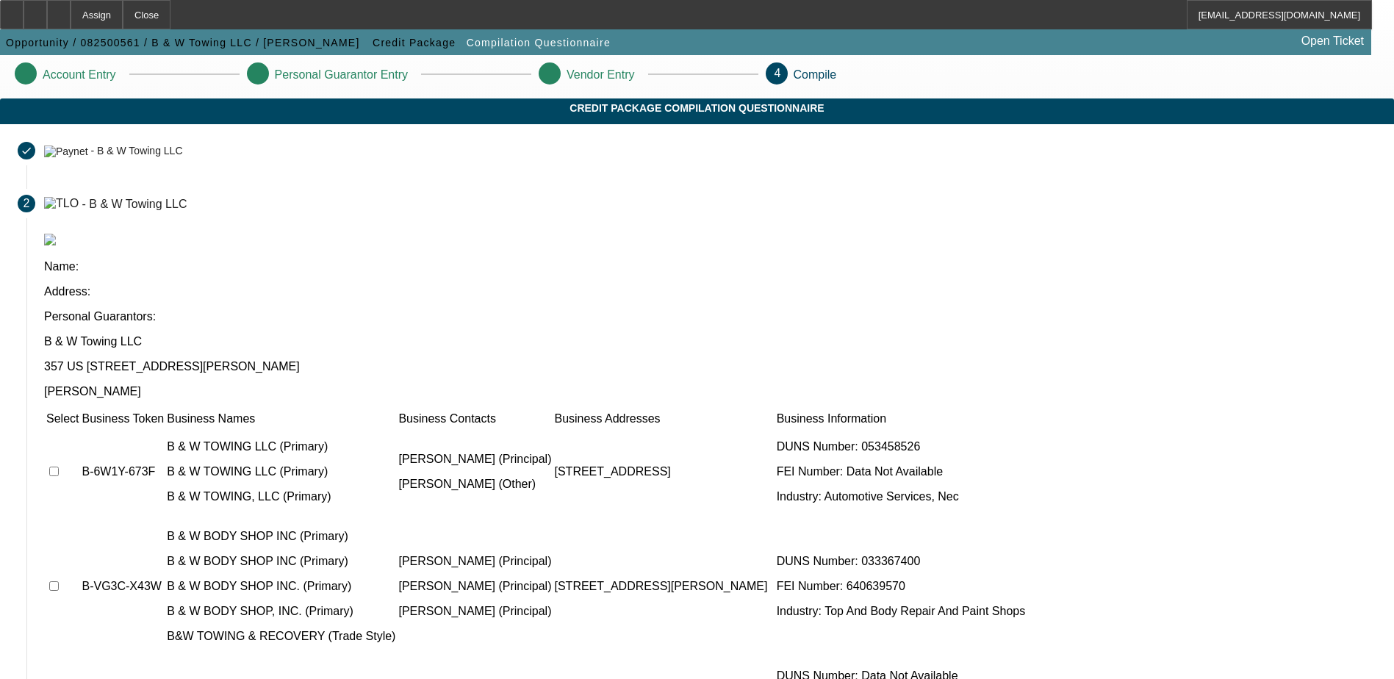
click at [59, 467] on input "checkbox" at bounding box center [54, 472] width 10 height 10
checkbox input "true"
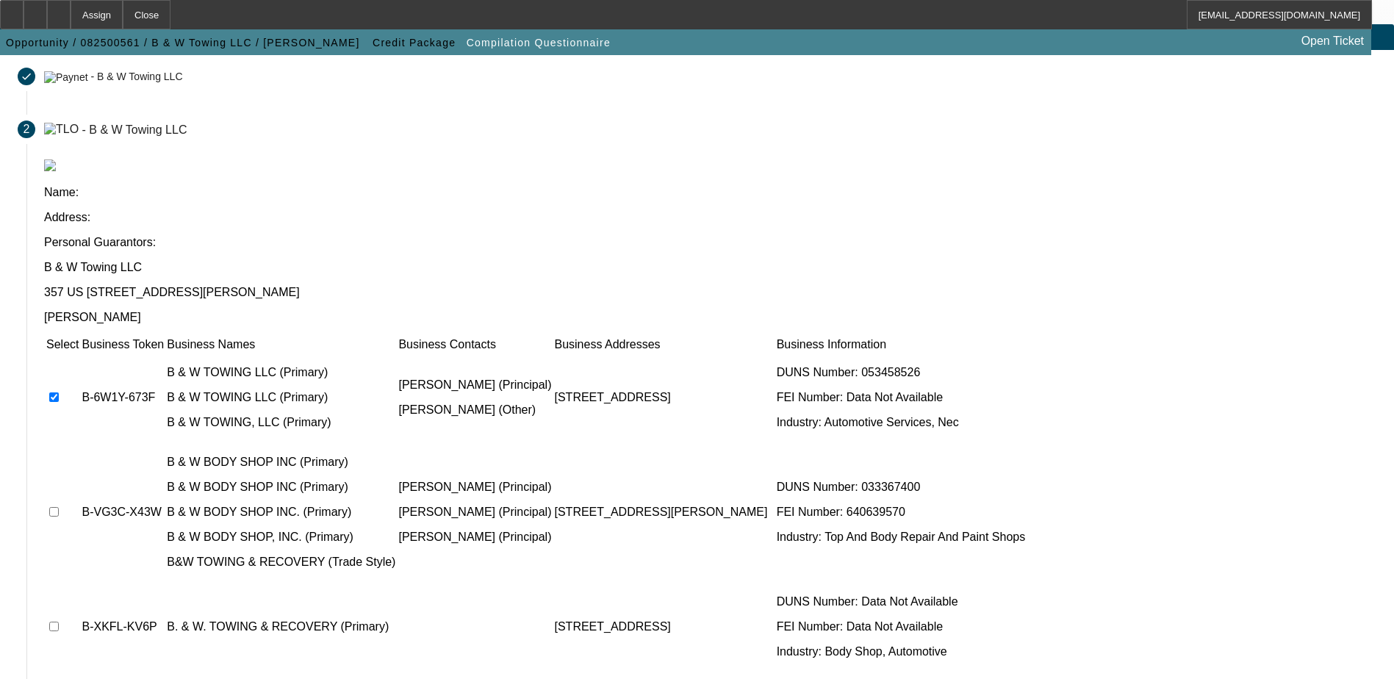
scroll to position [187, 0]
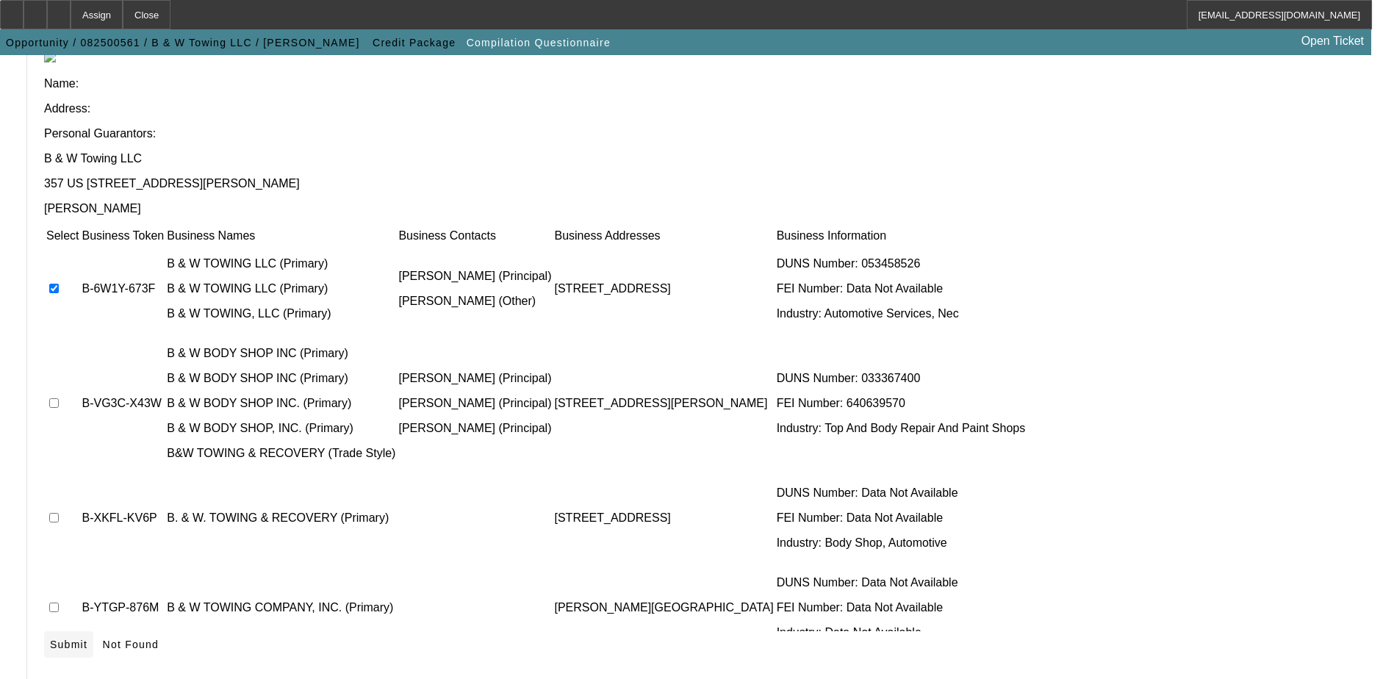
click at [50, 638] on icon at bounding box center [50, 644] width 0 height 12
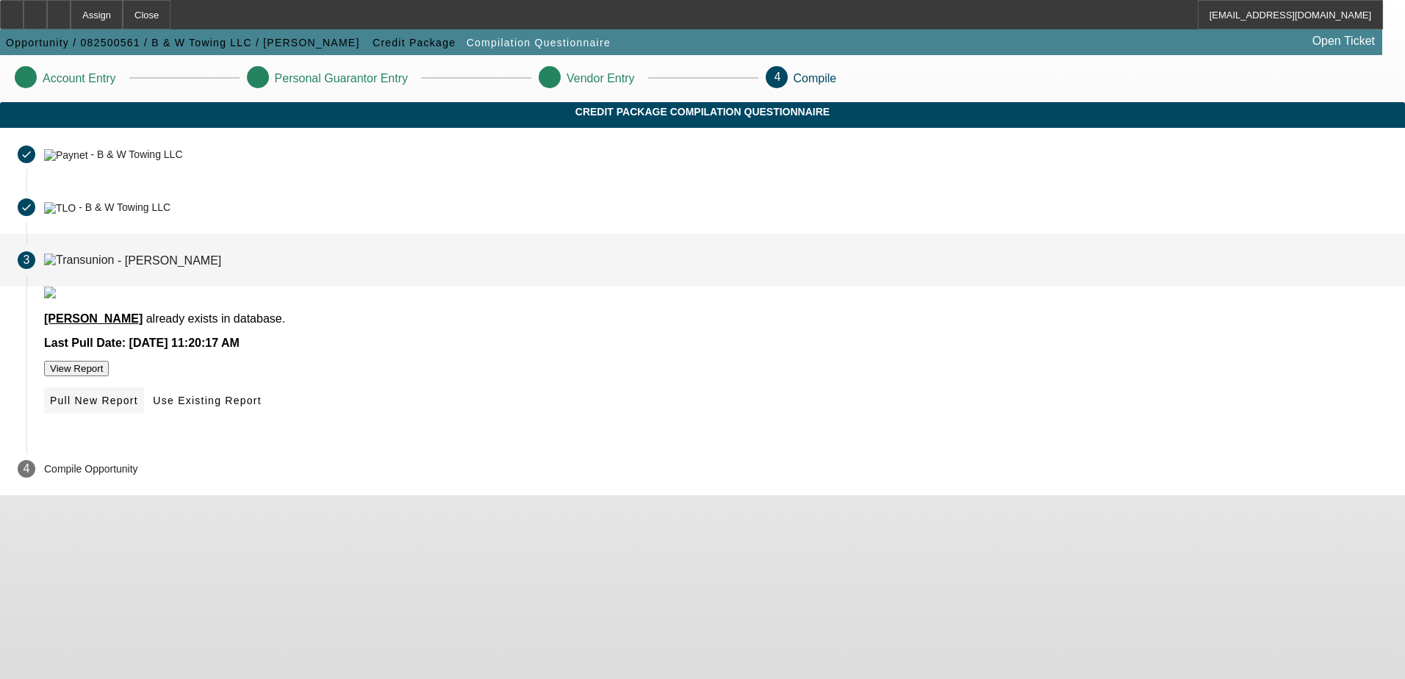
click at [138, 406] on span "Pull New Report" at bounding box center [94, 401] width 88 height 12
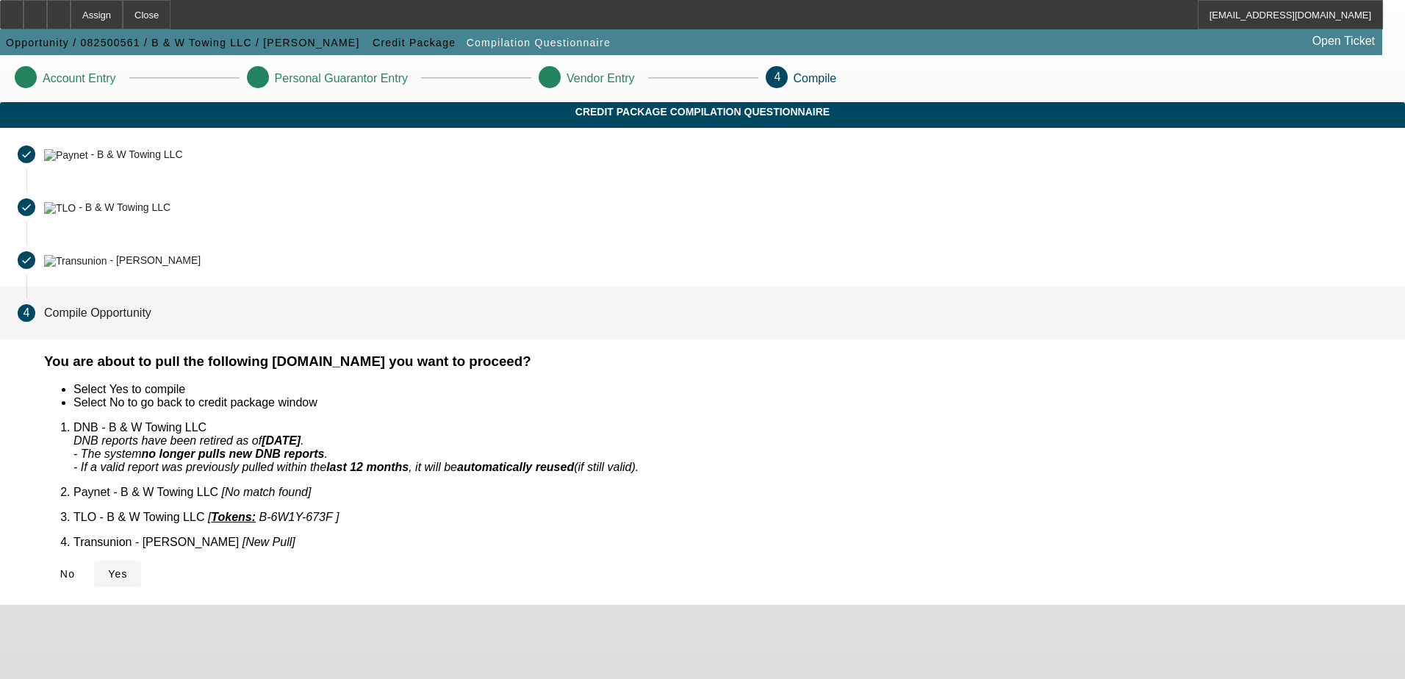
click at [108, 568] on icon at bounding box center [108, 574] width 0 height 12
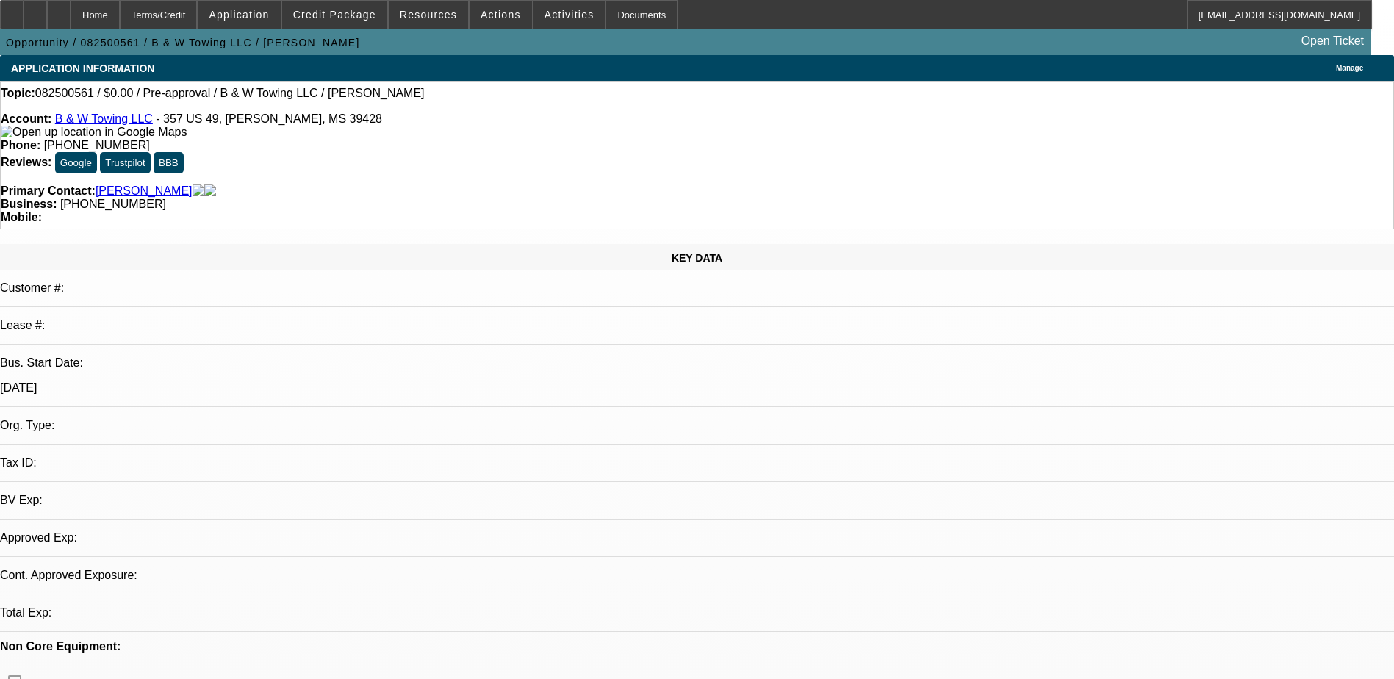
select select "0"
select select "2"
select select "0.1"
select select "1"
select select "2"
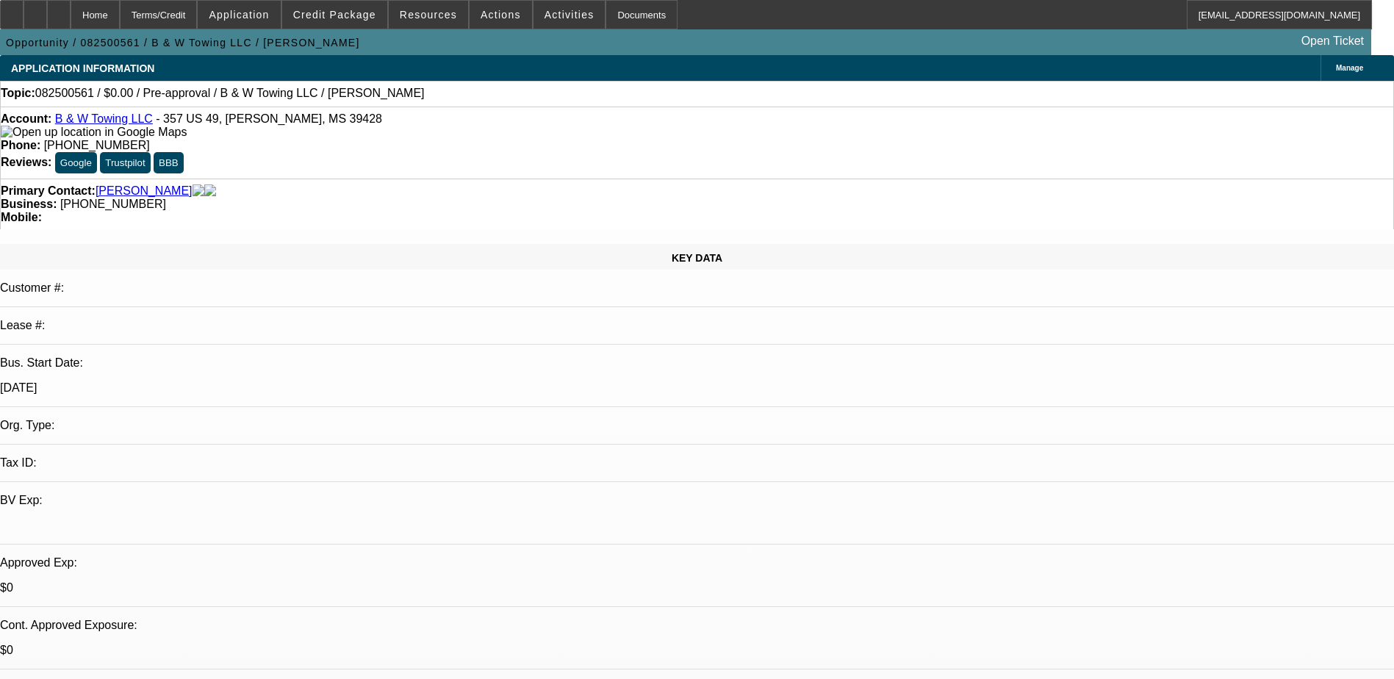
select select "4"
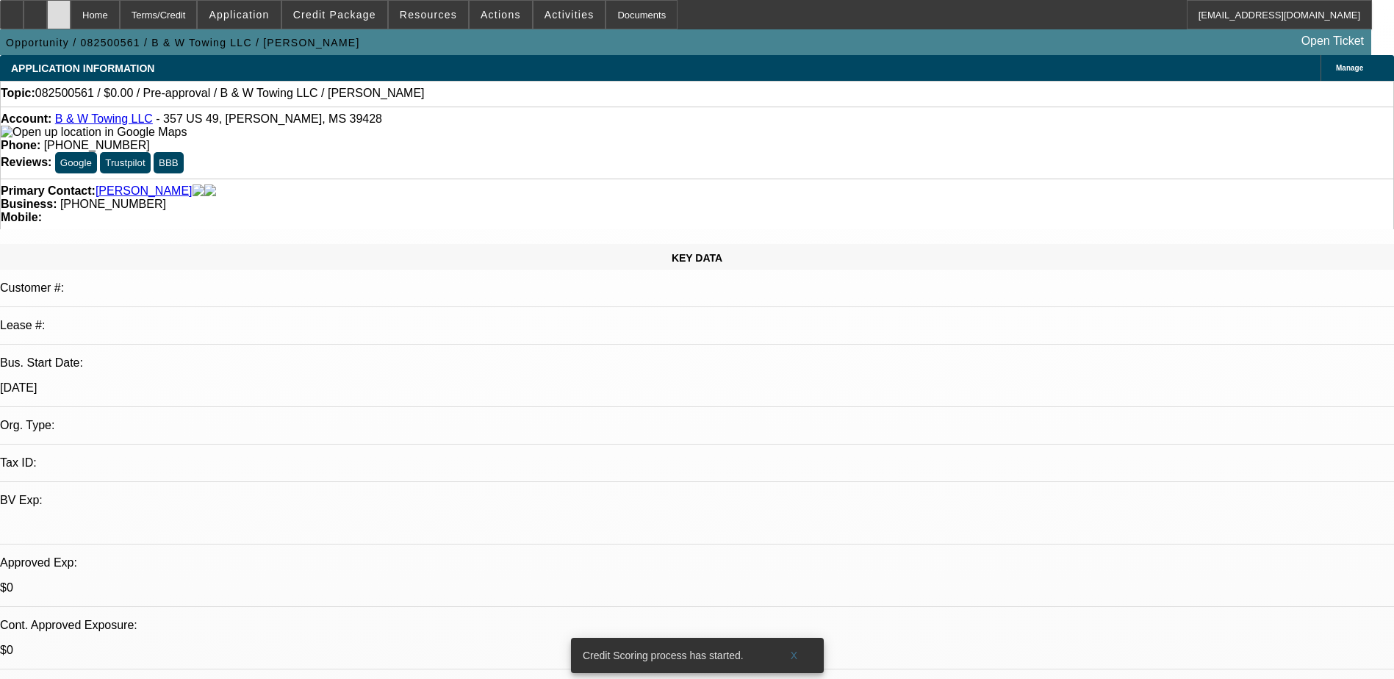
click at [71, 12] on div at bounding box center [59, 14] width 24 height 29
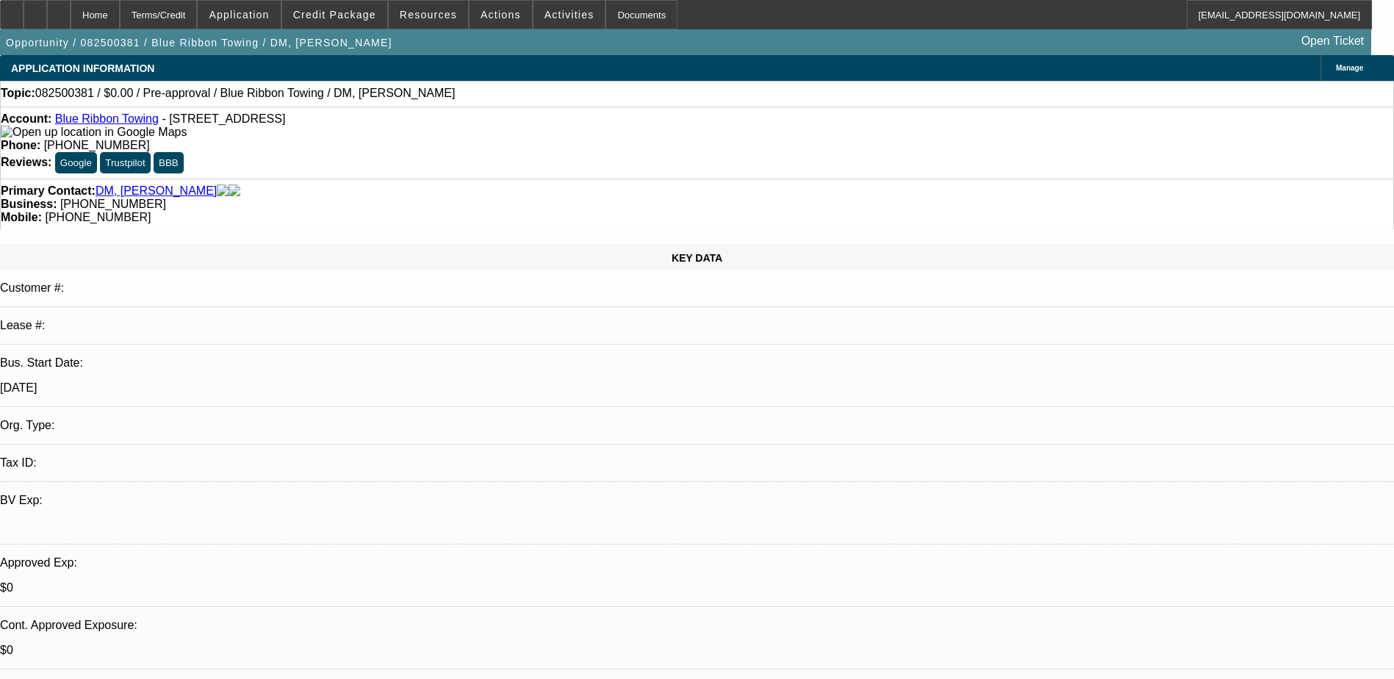
select select "0"
select select "2"
select select "0.1"
select select "4"
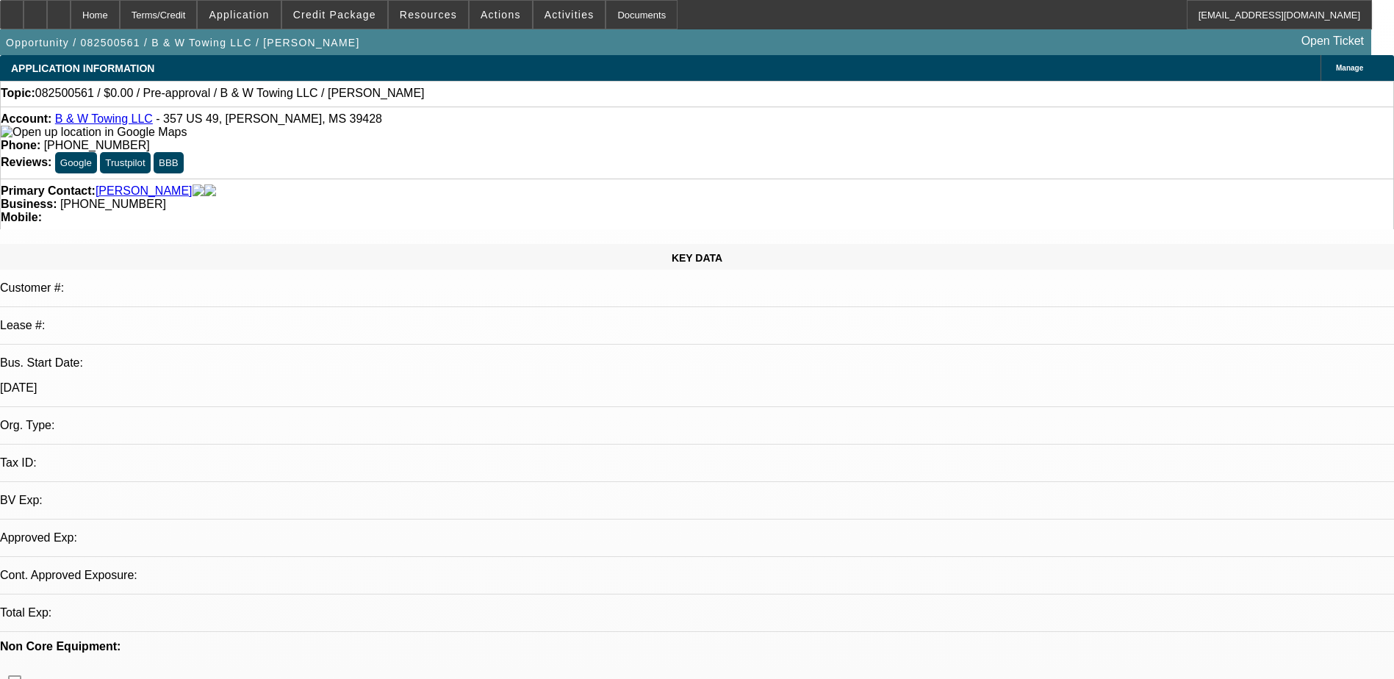
select select "0"
select select "2"
select select "0.1"
select select "1"
select select "2"
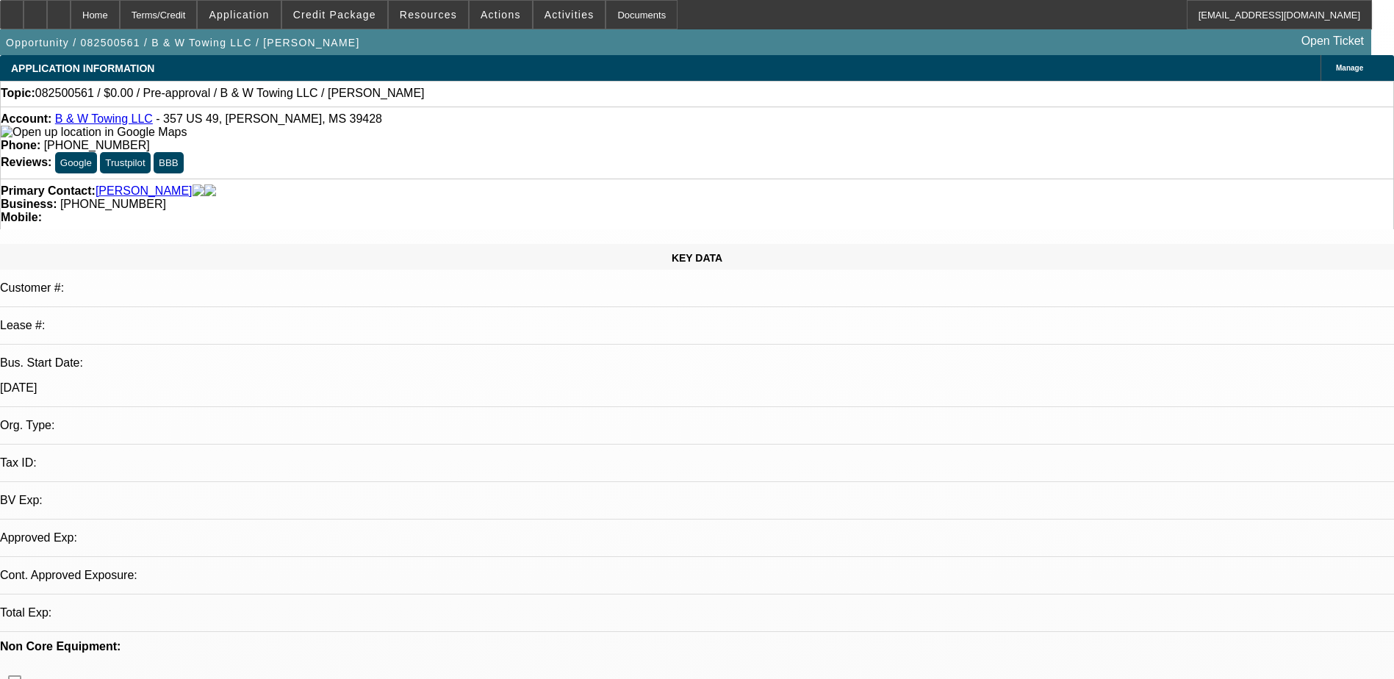
select select "4"
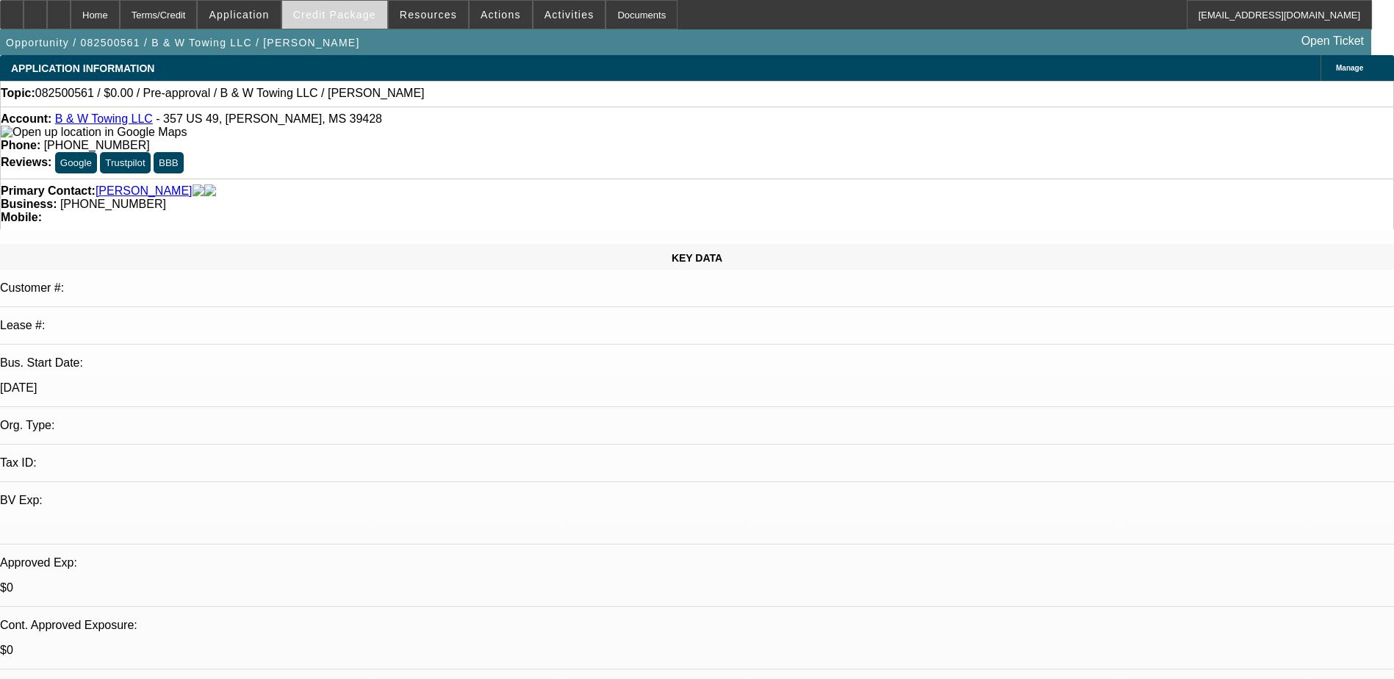
click at [339, 11] on span "Credit Package" at bounding box center [334, 15] width 83 height 12
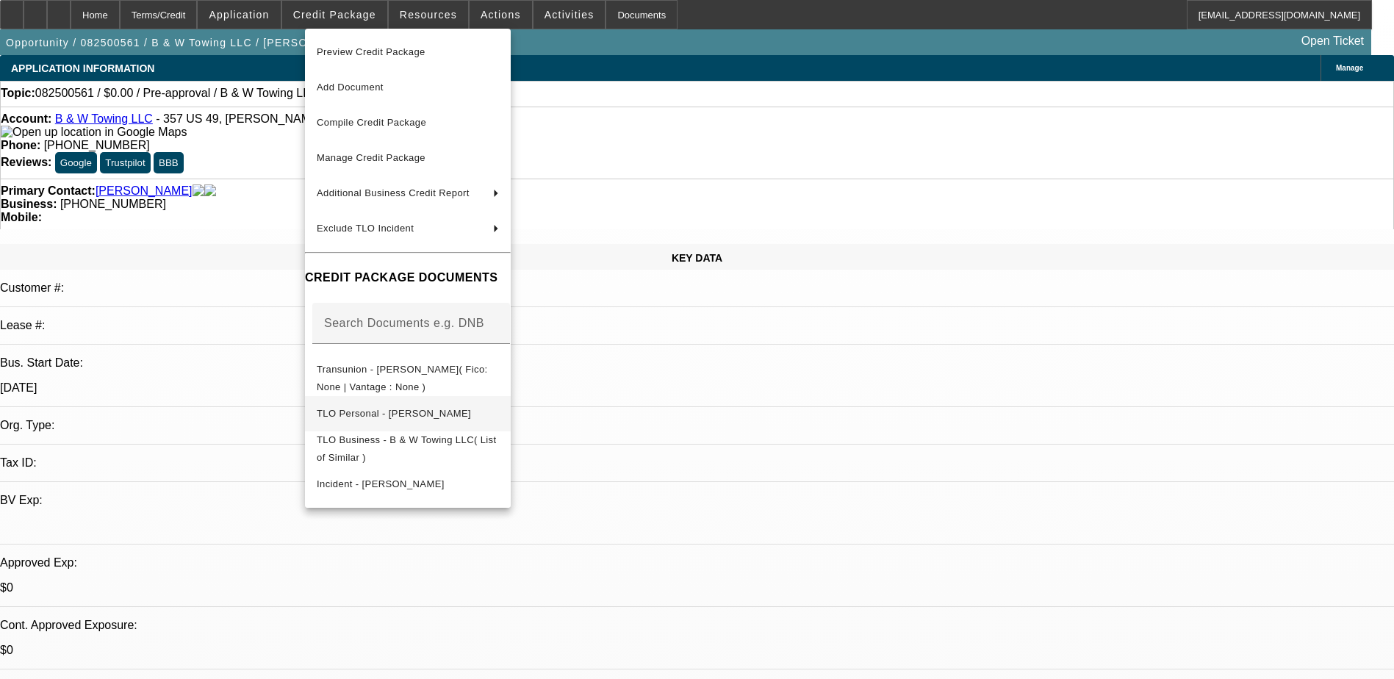
click at [493, 407] on span "TLO Personal - Prewitt, Charles" at bounding box center [408, 414] width 182 height 18
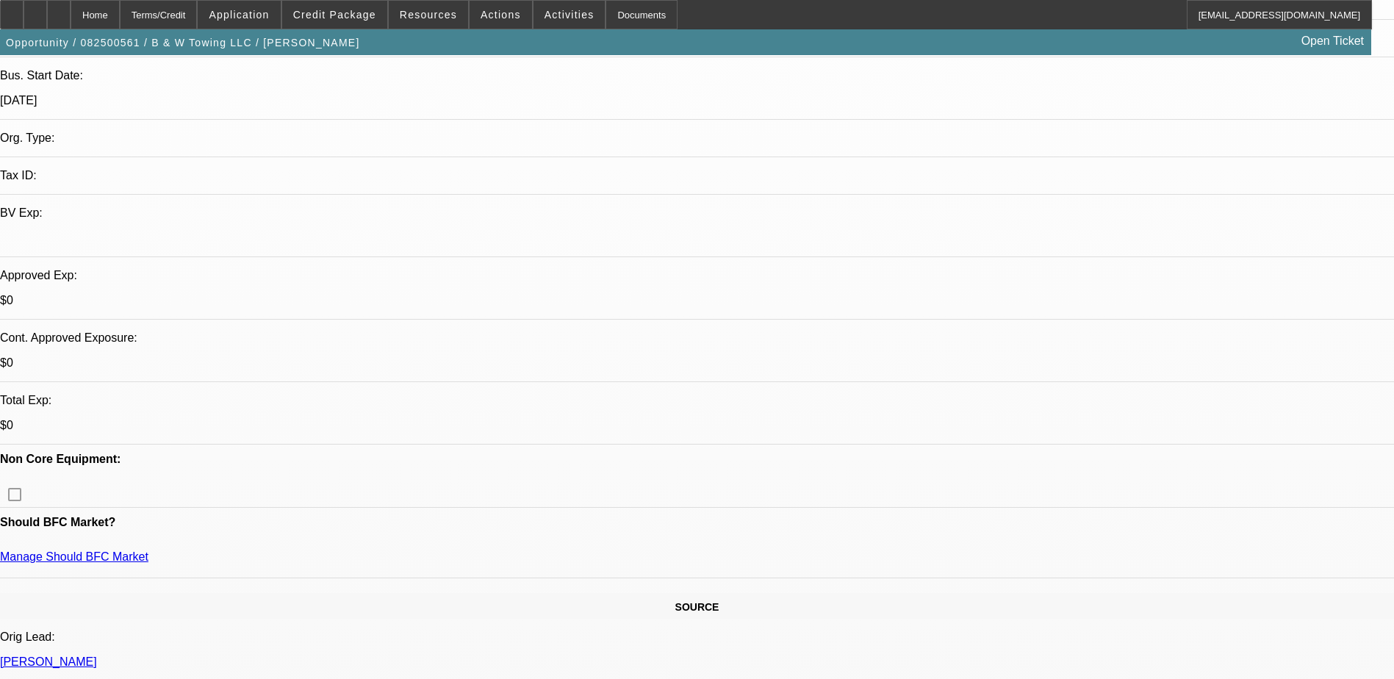
scroll to position [294, 0]
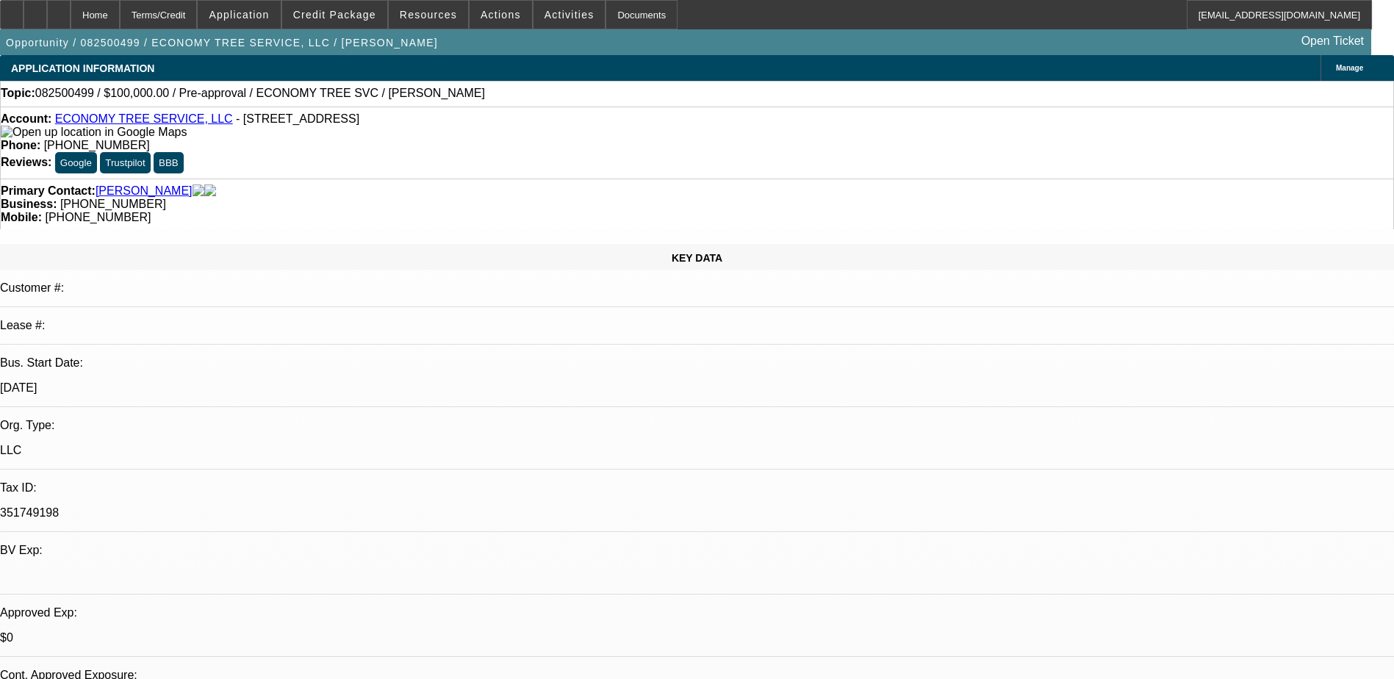
select select "0"
select select "2"
select select "0.1"
select select "4"
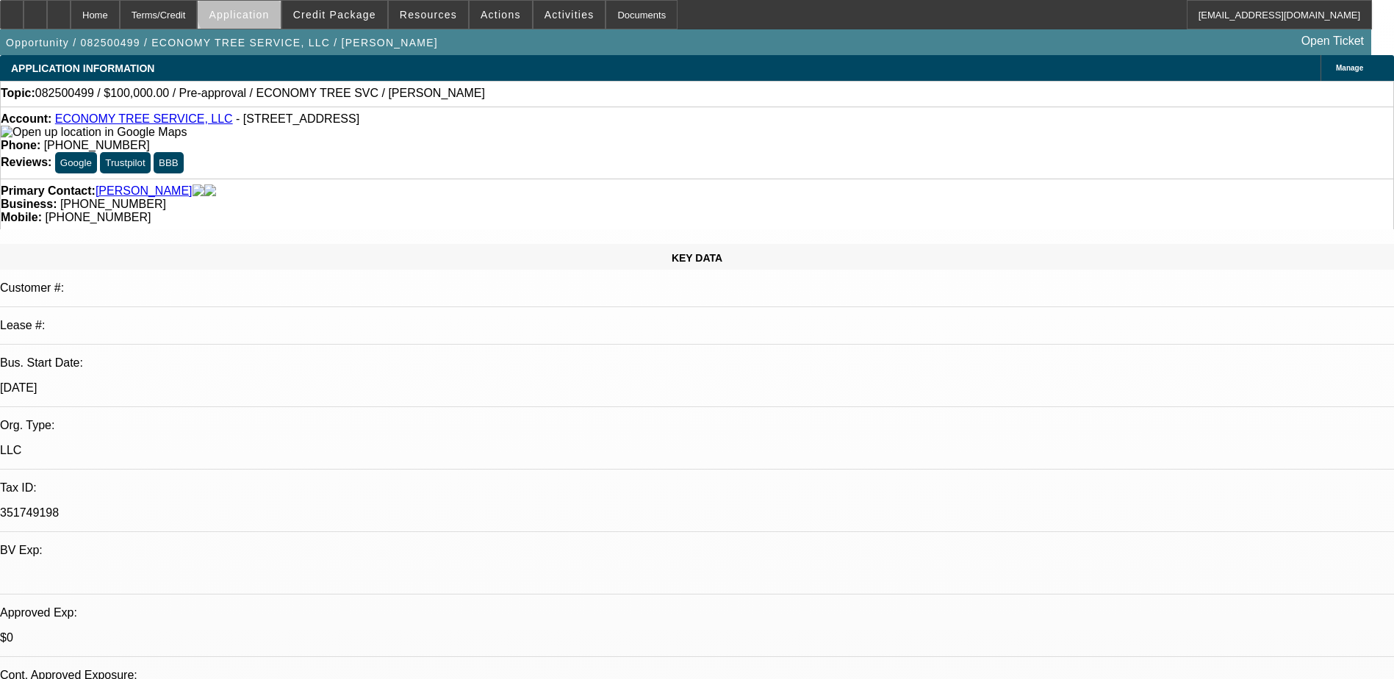
click at [280, 7] on span at bounding box center [239, 14] width 82 height 35
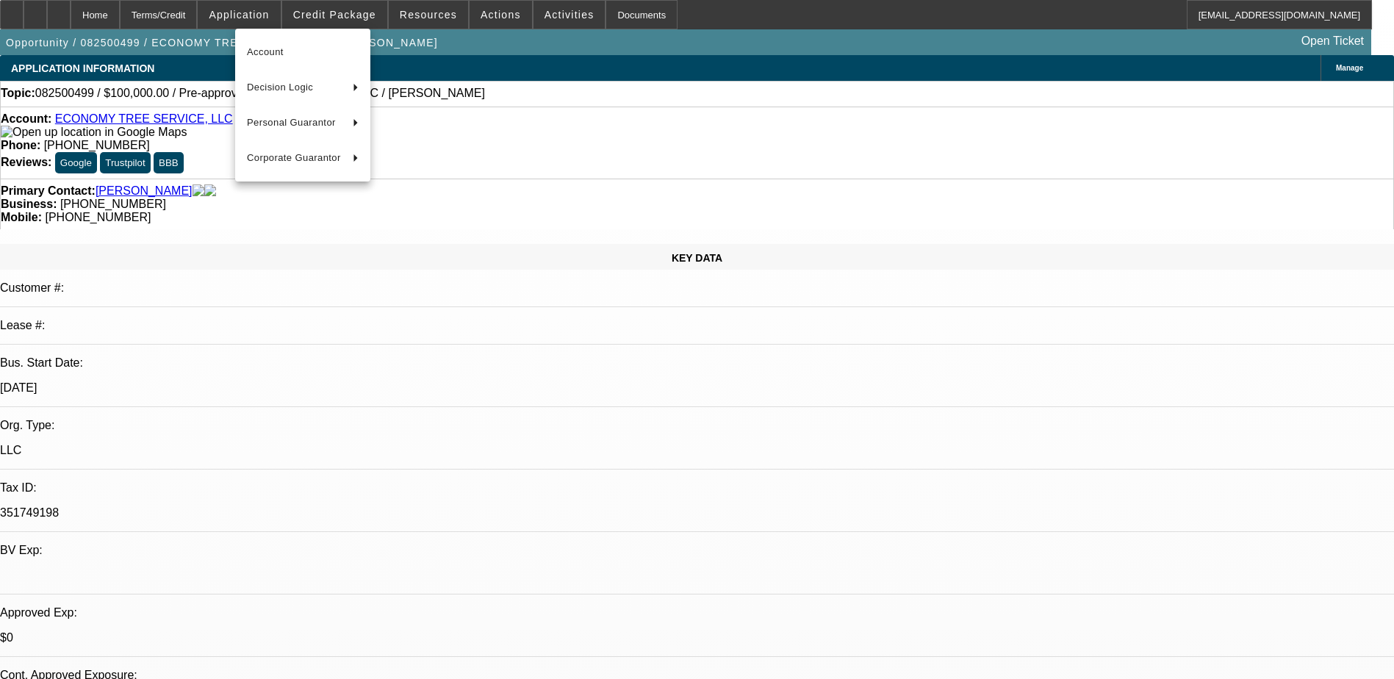
click at [345, 14] on div at bounding box center [697, 339] width 1394 height 679
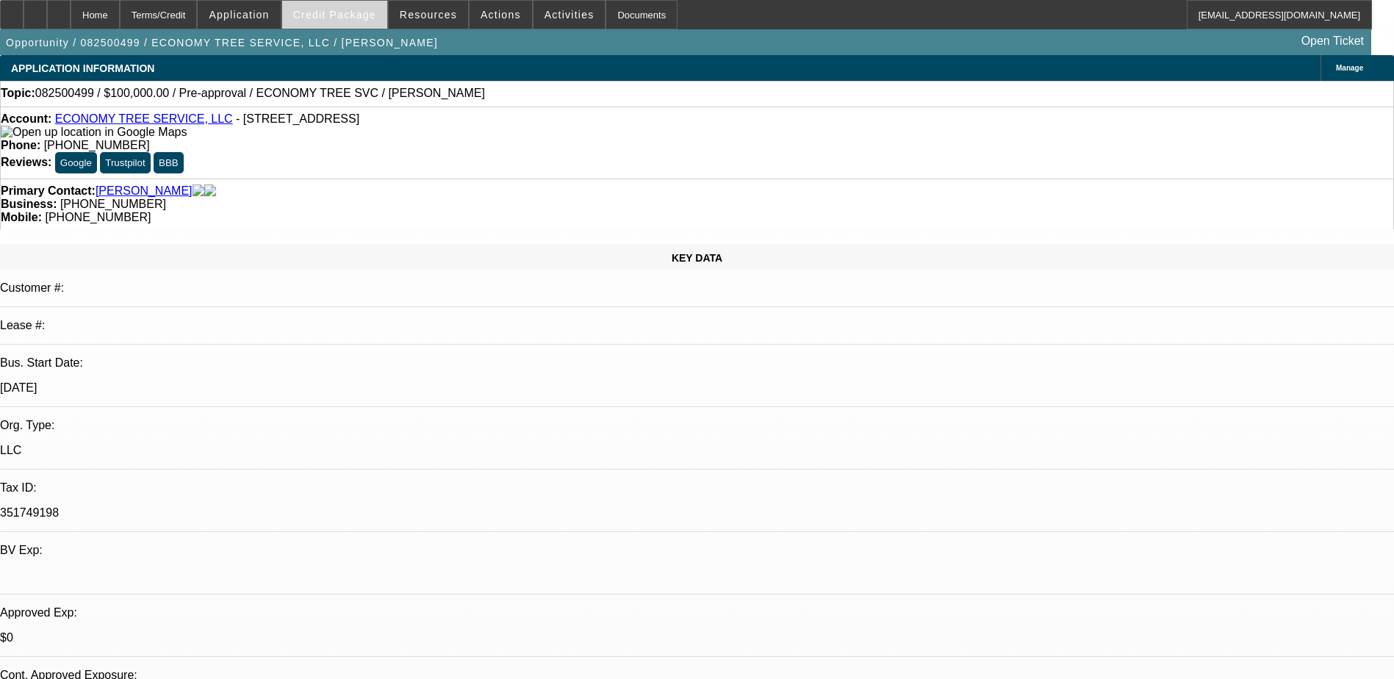
click at [355, 15] on span "Credit Package" at bounding box center [334, 15] width 83 height 12
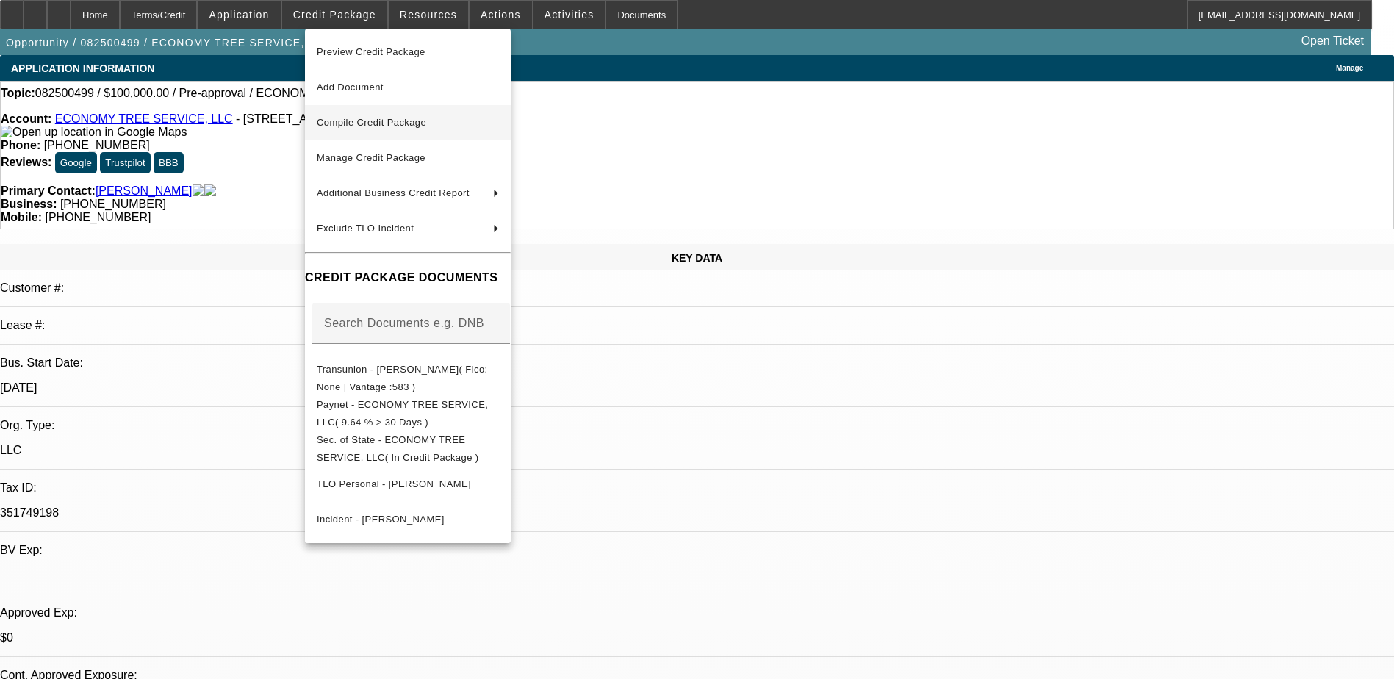
click at [436, 122] on span "Compile Credit Package" at bounding box center [408, 123] width 182 height 18
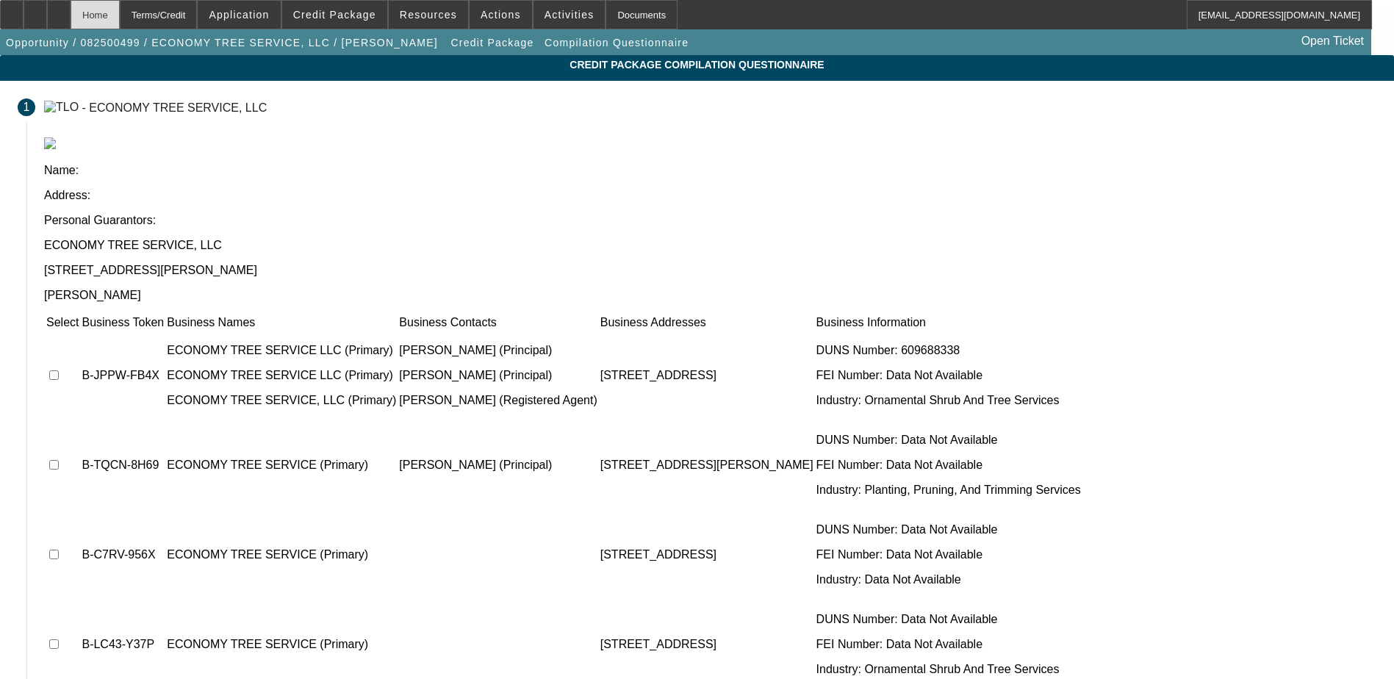
click at [120, 12] on div "Home" at bounding box center [95, 14] width 49 height 29
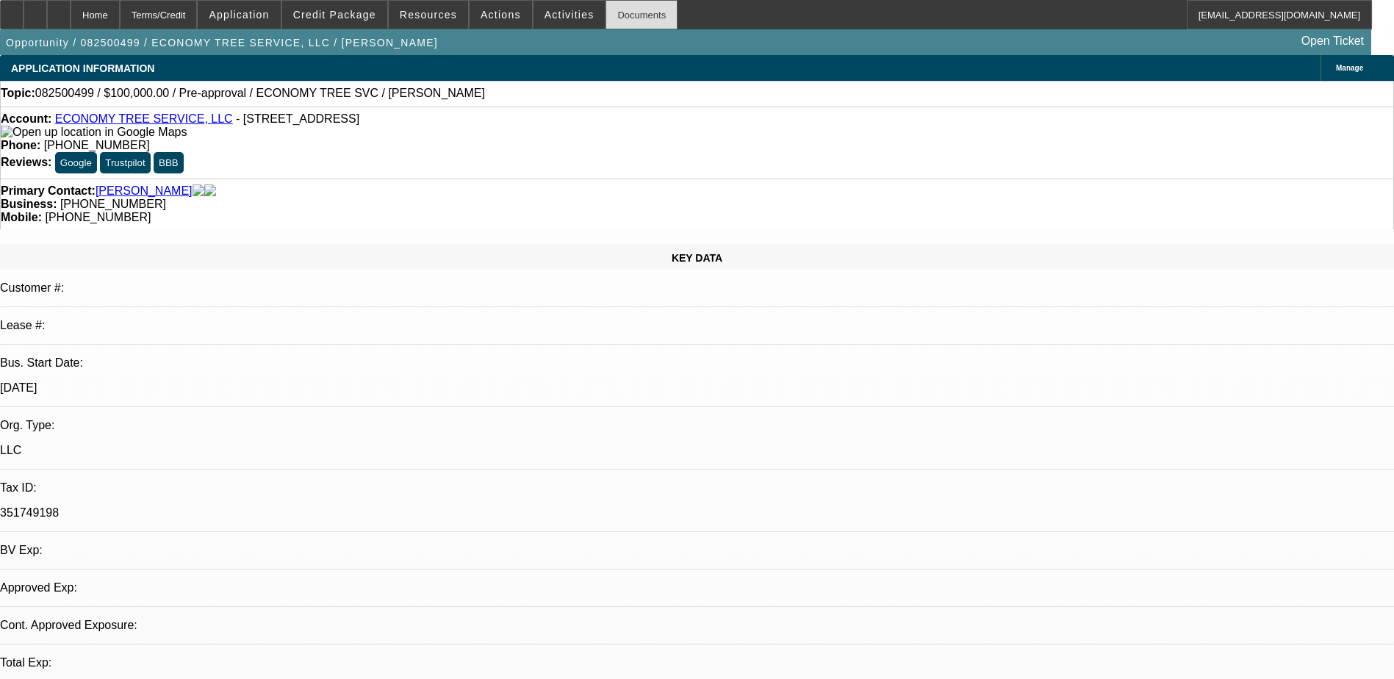
select select "0"
select select "2"
select select "0.1"
select select "4"
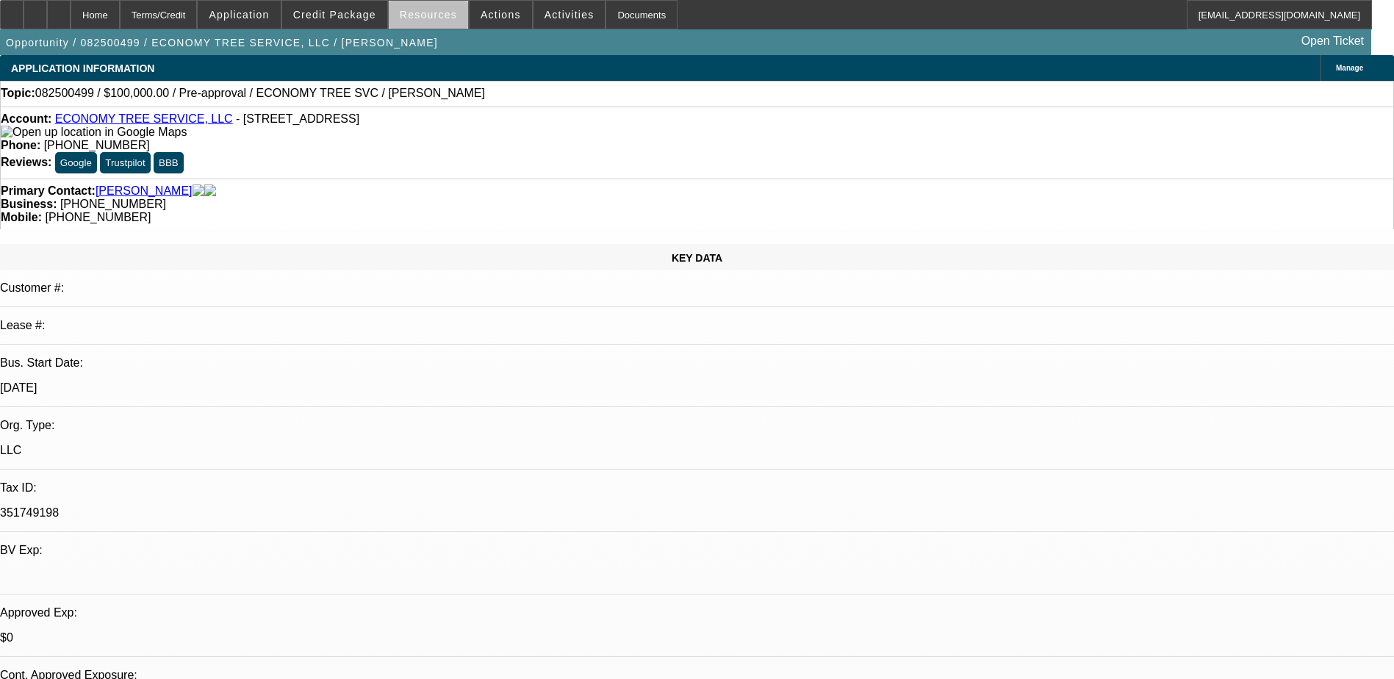
click at [437, 18] on span "Resources" at bounding box center [428, 15] width 57 height 12
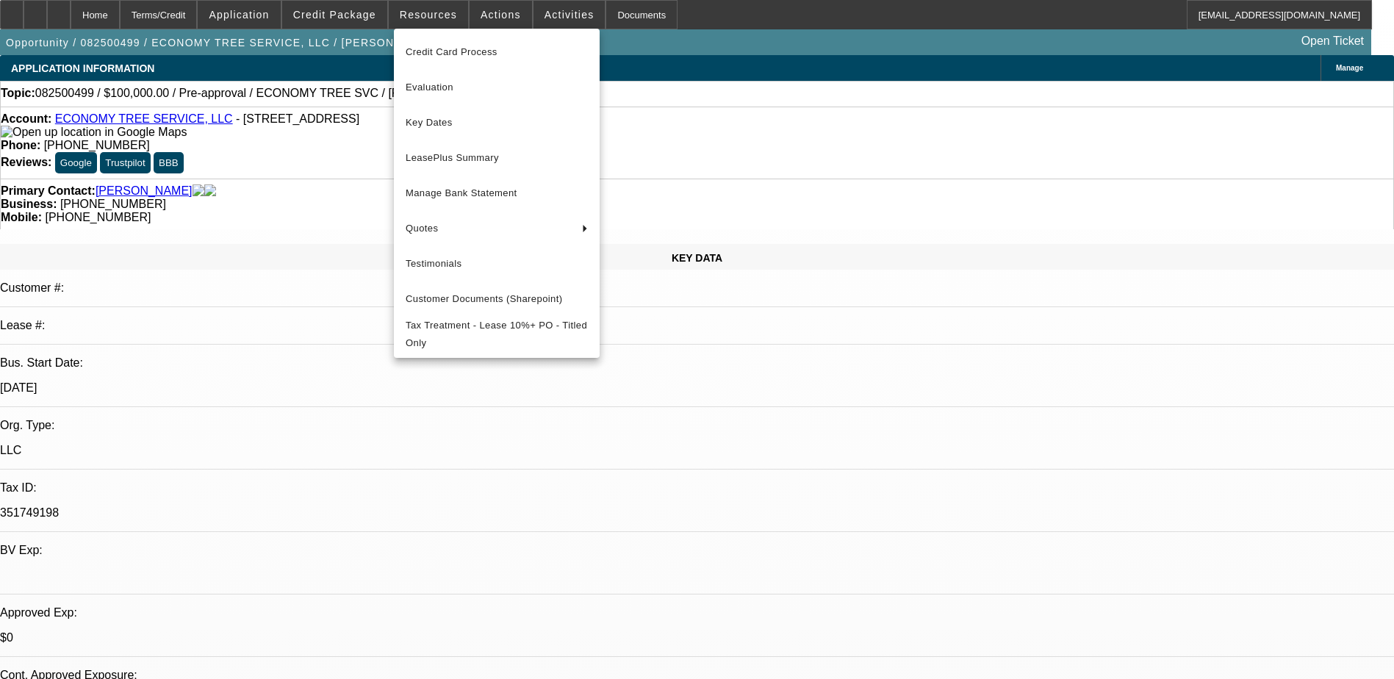
click at [370, 17] on div at bounding box center [697, 339] width 1394 height 679
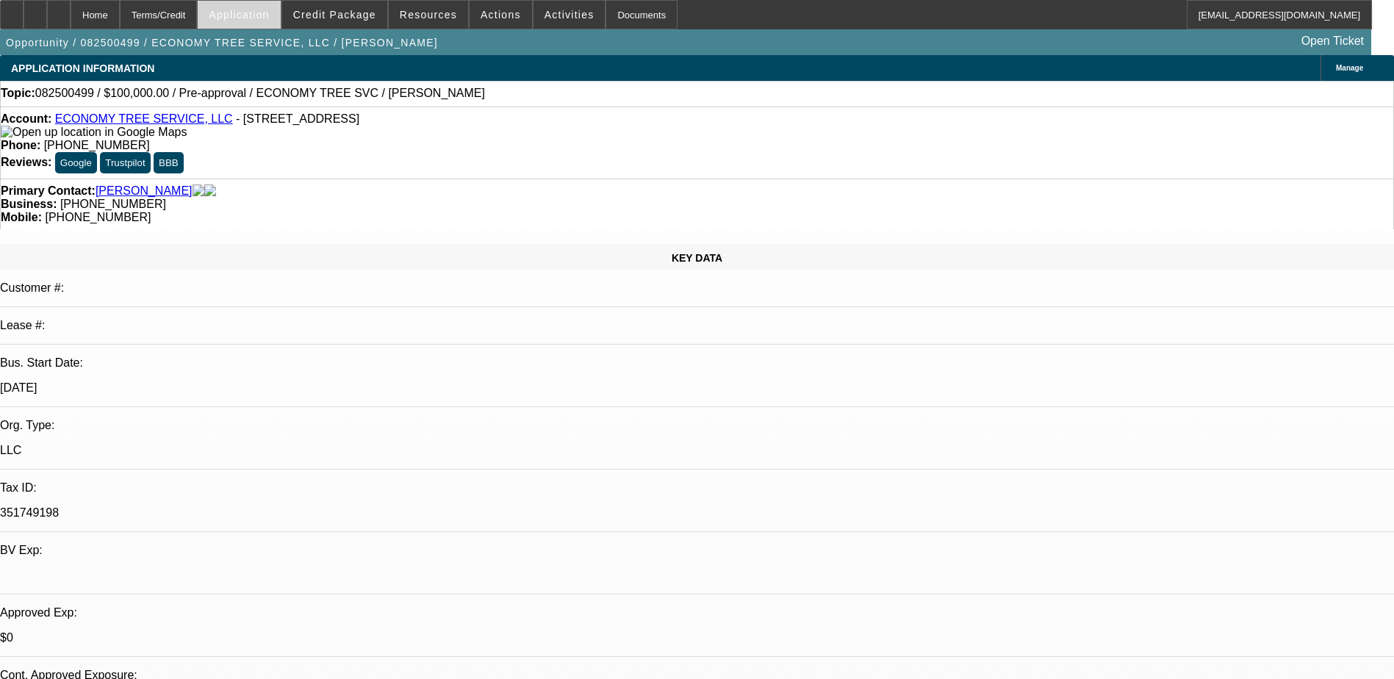
click at [254, 16] on span "Application" at bounding box center [239, 15] width 60 height 12
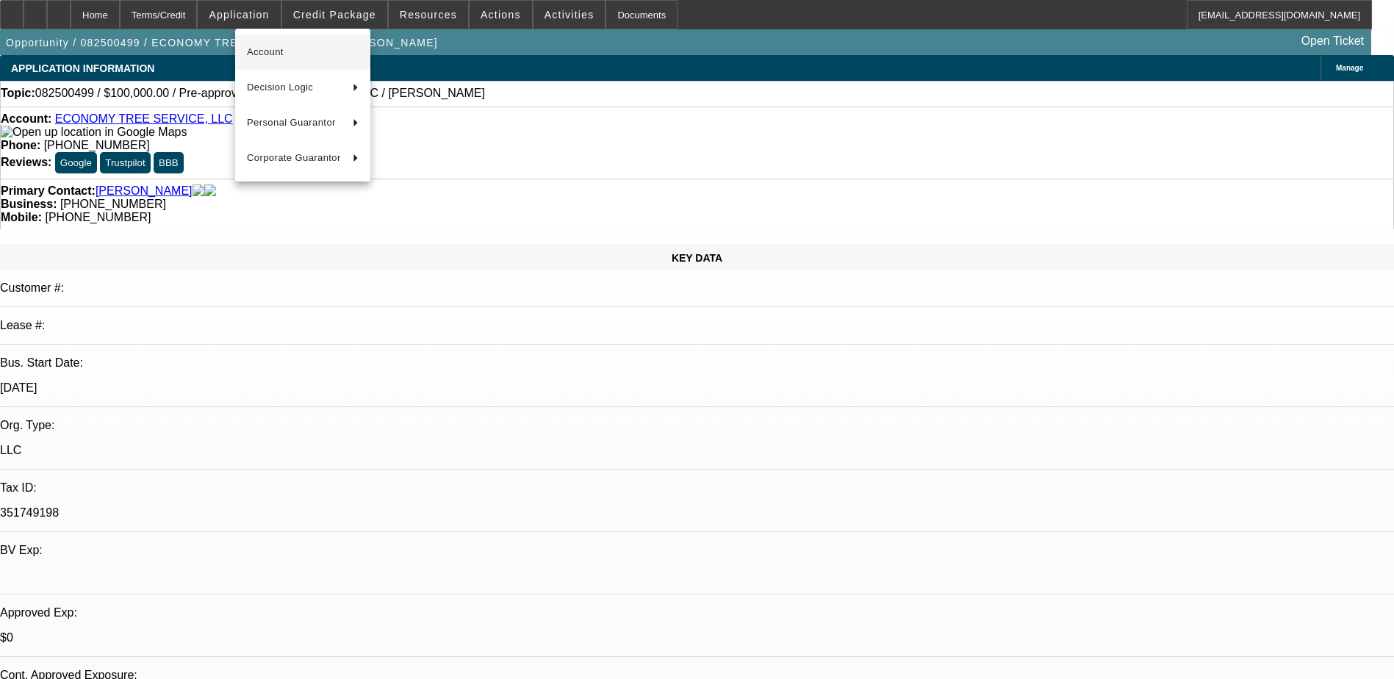
click at [276, 51] on span "Account" at bounding box center [303, 52] width 112 height 18
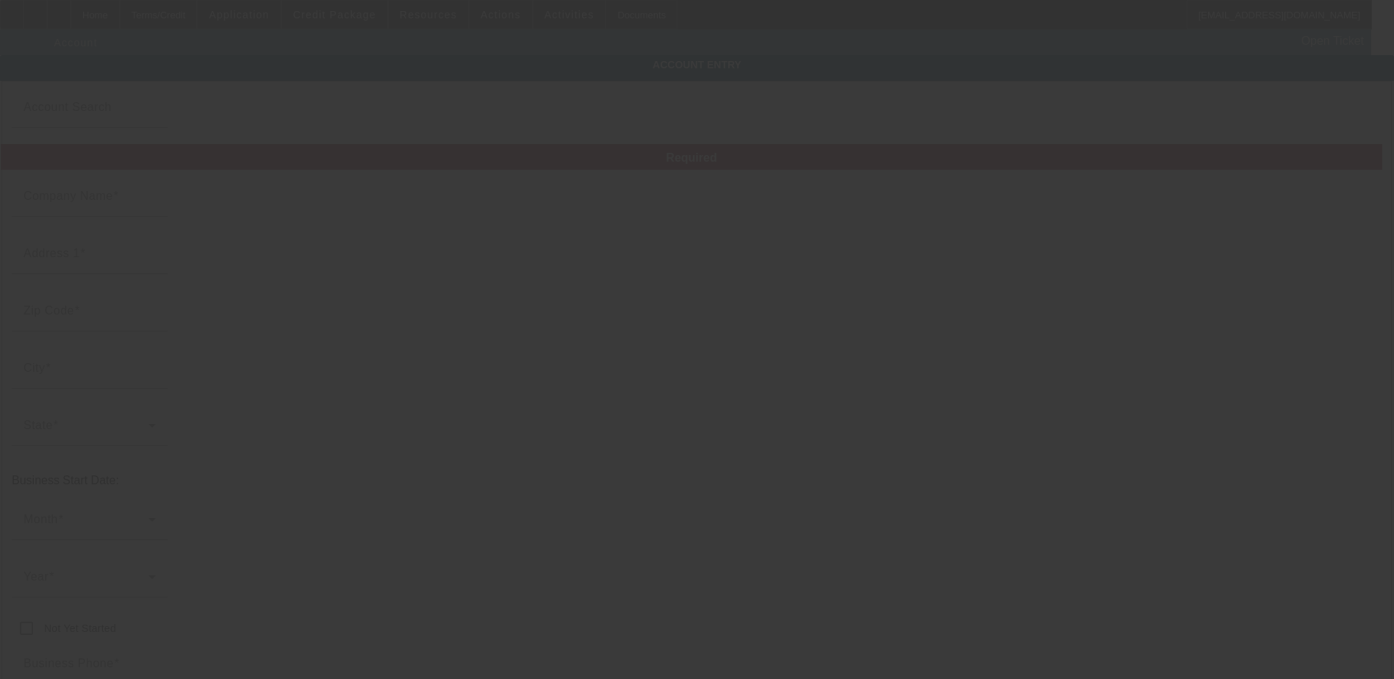
type input "ECONOMY TREE SERVICE, LLC"
type input "1800 W Ridge Rd"
type input "46408"
type input "Gary"
type input "(219) 746-4373"
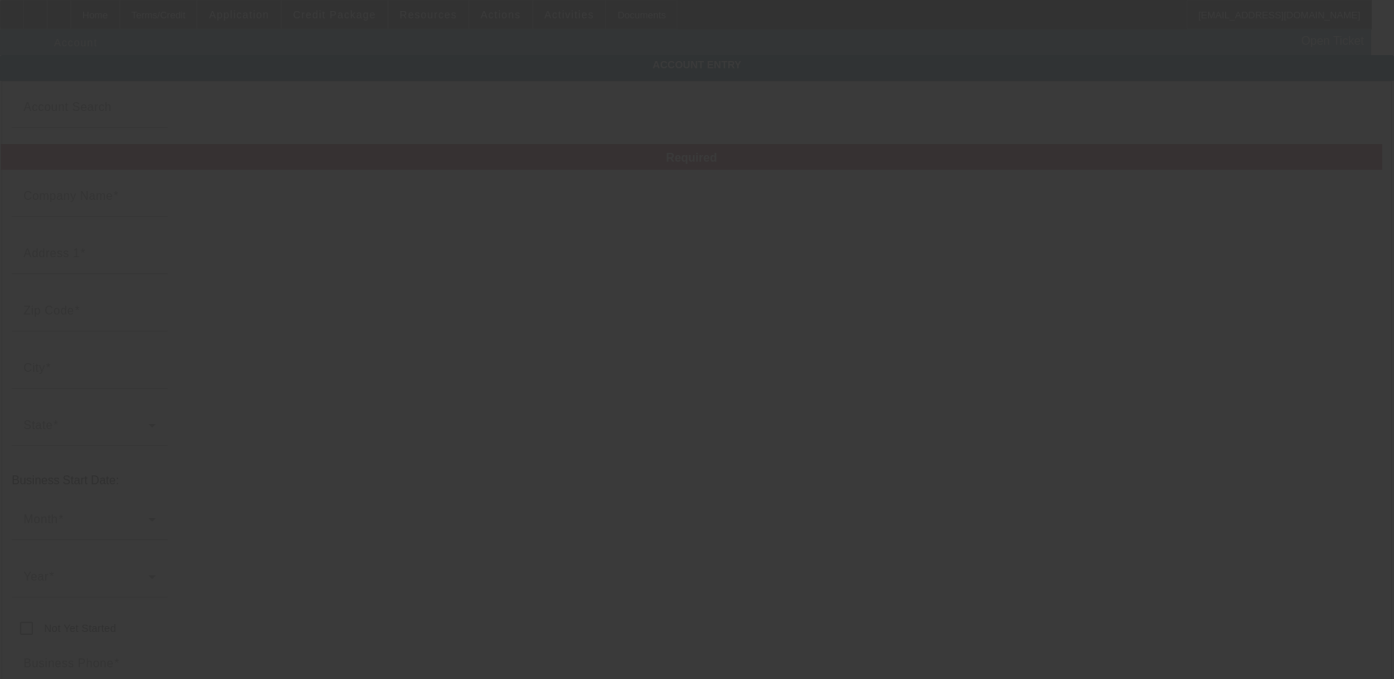
type input "(219) 985-1797"
type input "351749198"
type input "https://WWW6.ECONOMYTREESERVICES.COM"
type input "8/19/2025"
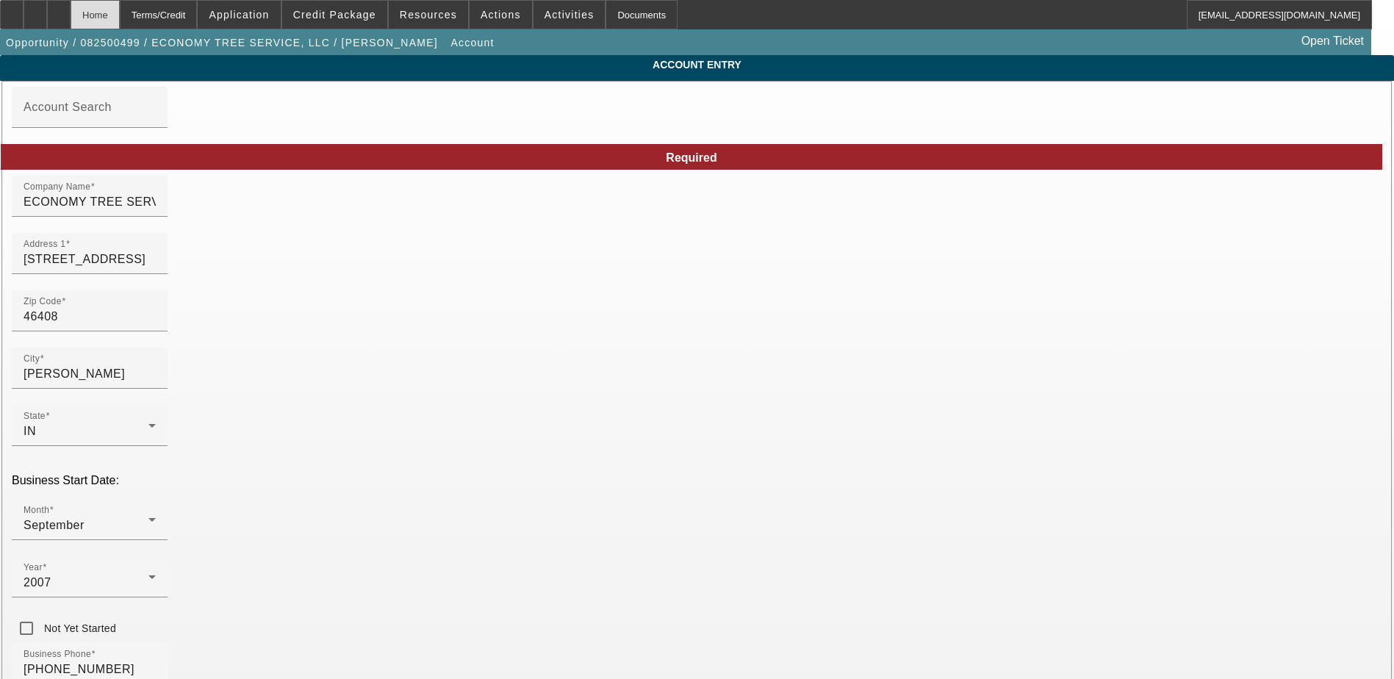
click at [120, 15] on div "Home" at bounding box center [95, 14] width 49 height 29
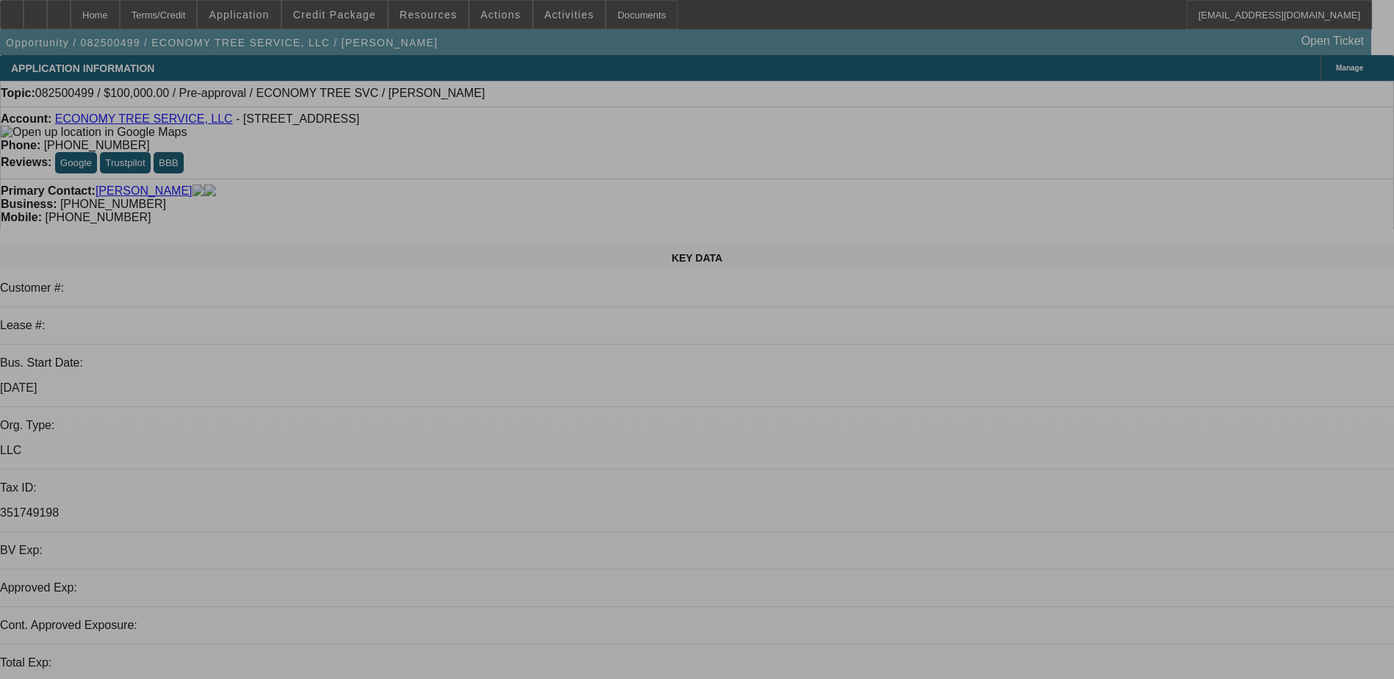
select select "0"
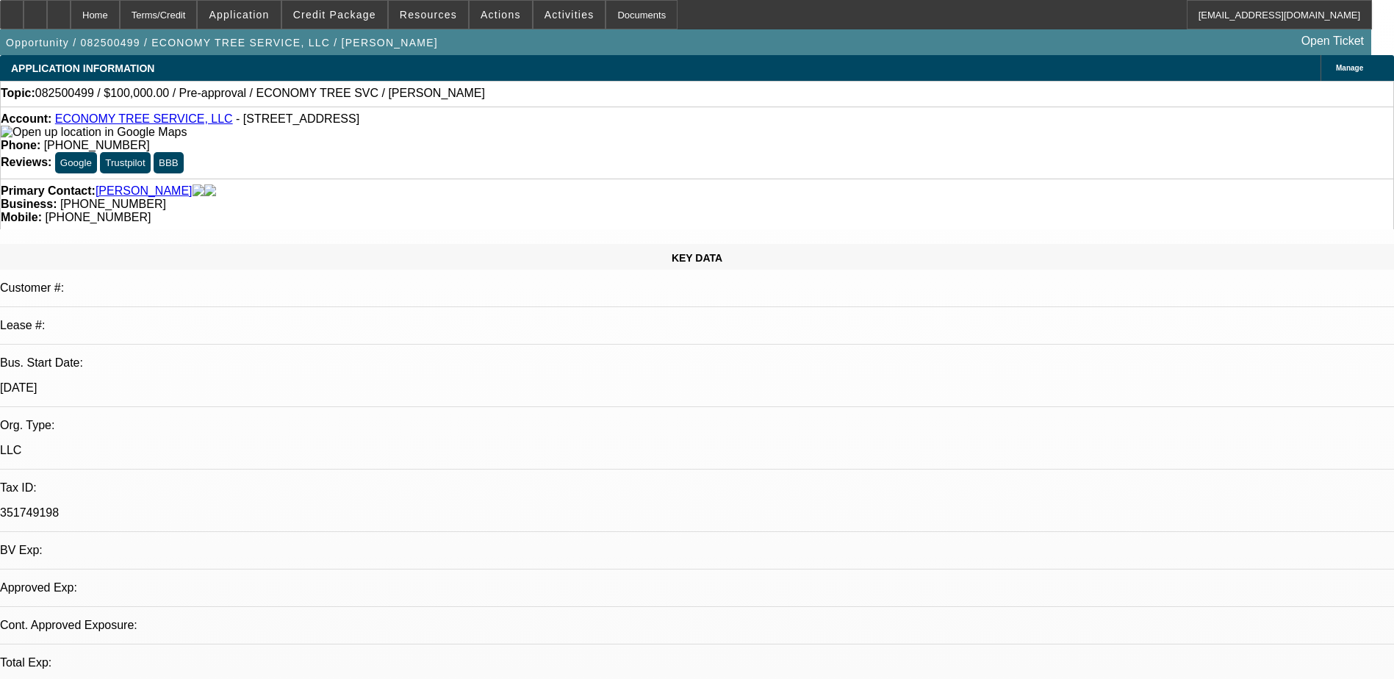
select select "2"
select select "0.1"
select select "4"
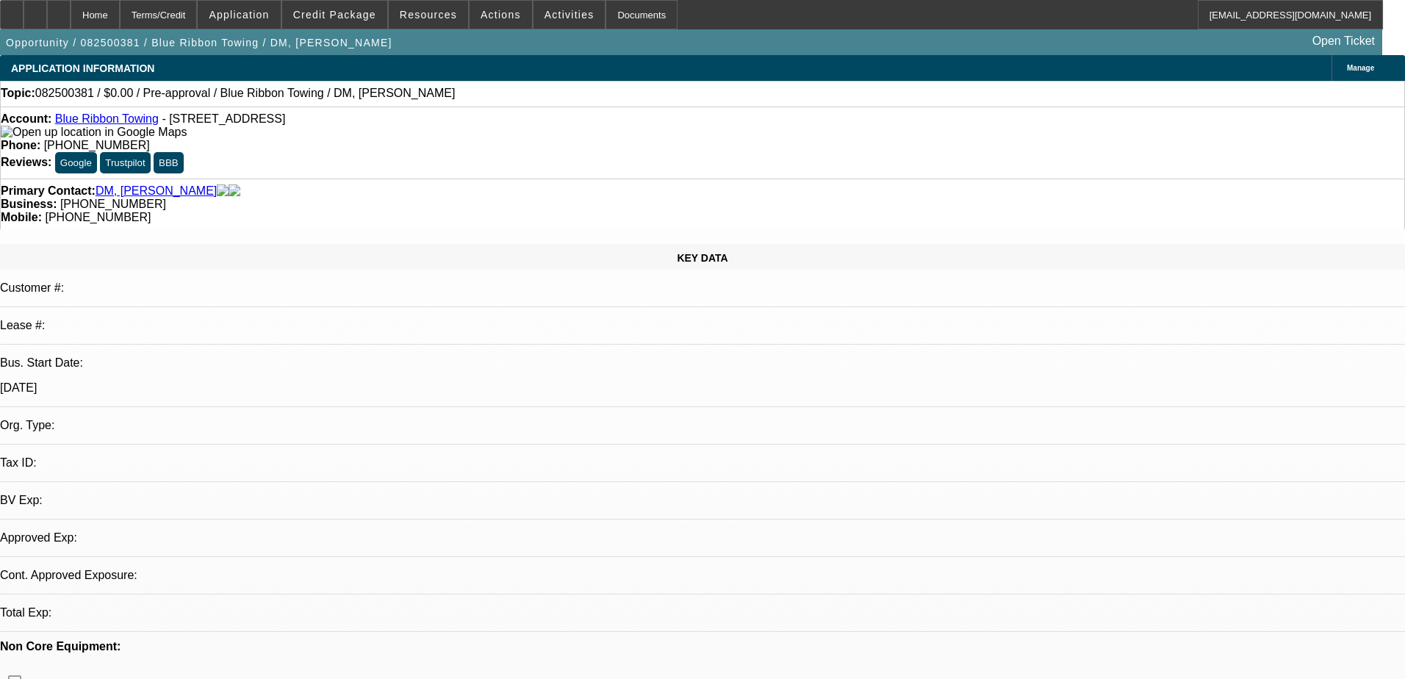
select select "0"
select select "2"
select select "0.1"
select select "4"
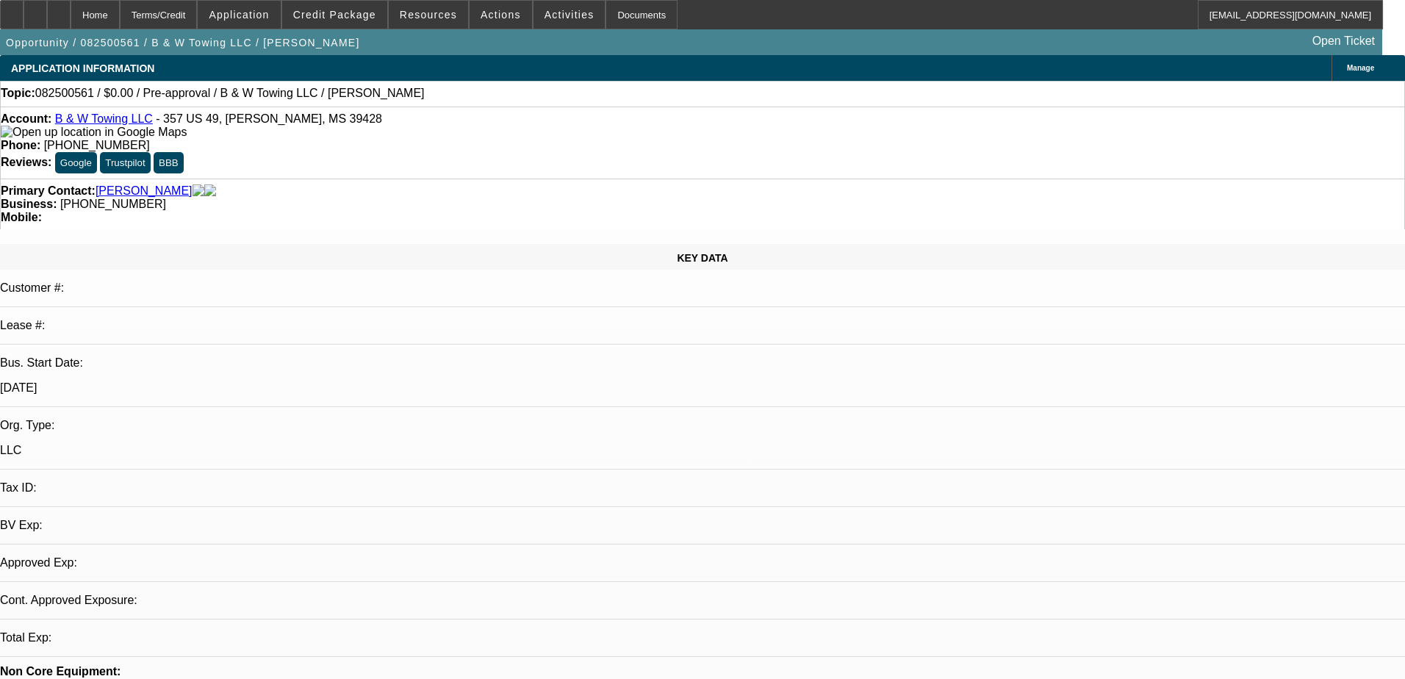
select select "0"
select select "2"
select select "0.1"
select select "4"
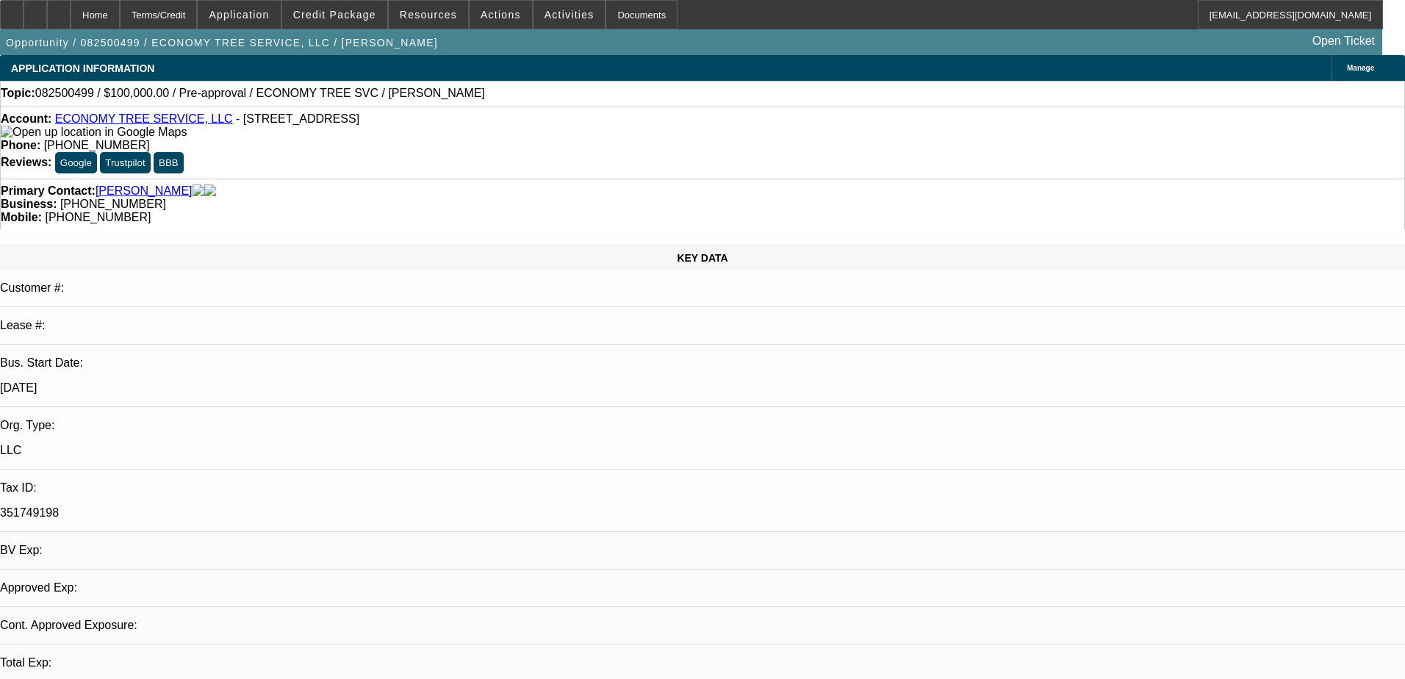
select select "0"
select select "2"
select select "0.1"
select select "1"
select select "2"
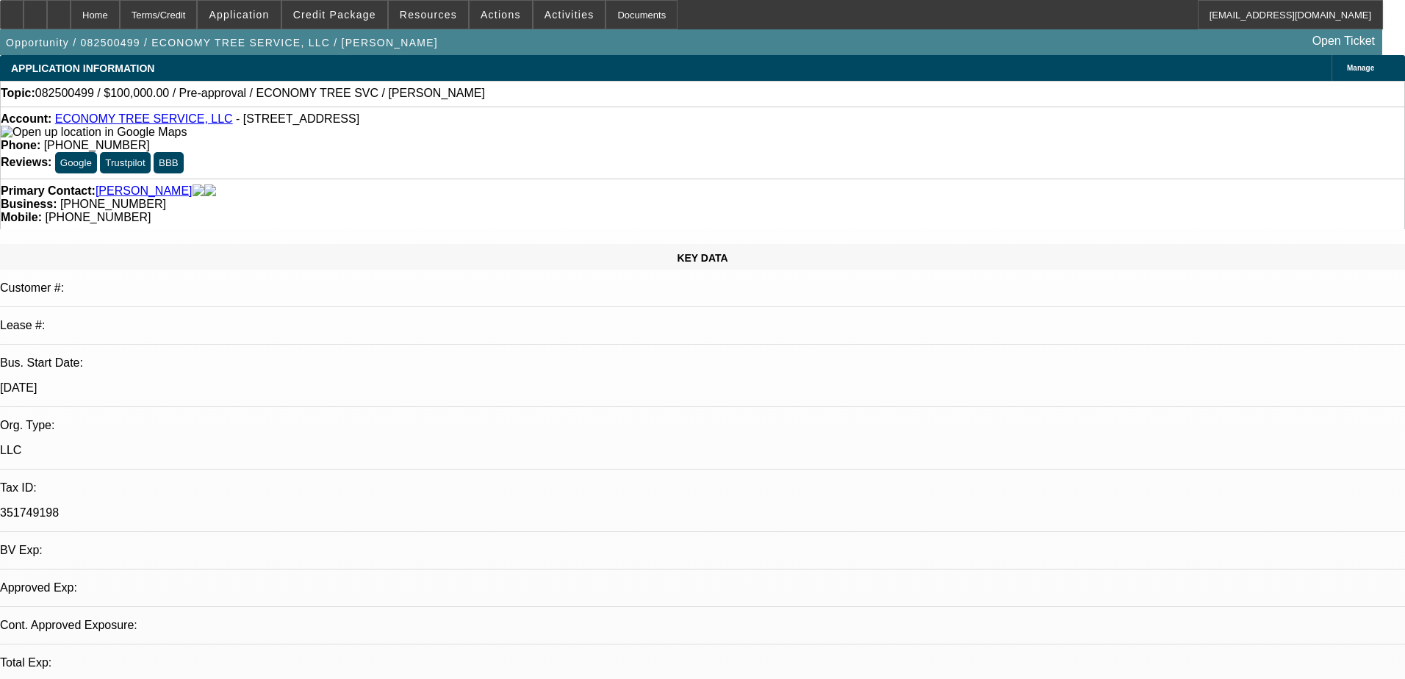
select select "4"
